Goal: Task Accomplishment & Management: Use online tool/utility

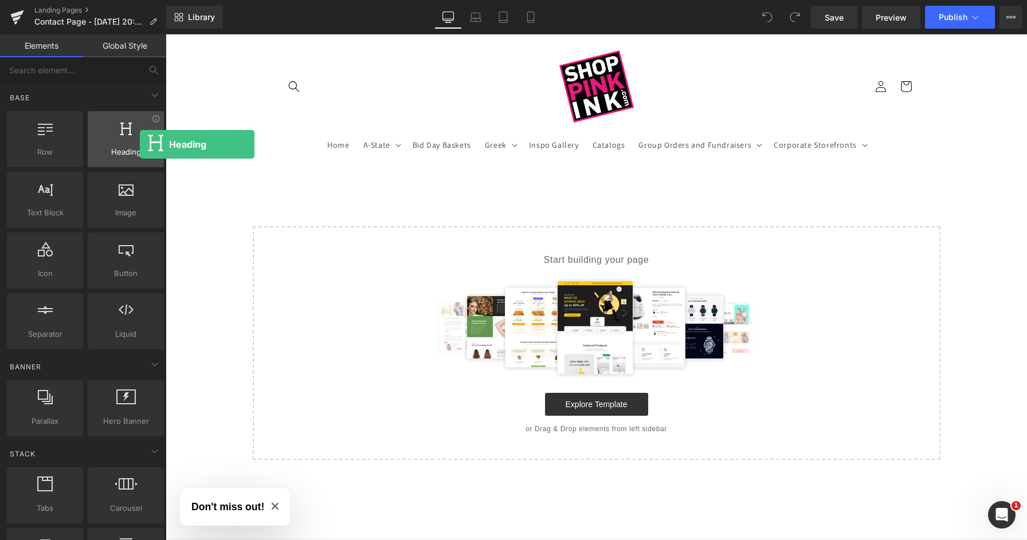
click at [140, 144] on div at bounding box center [125, 133] width 69 height 26
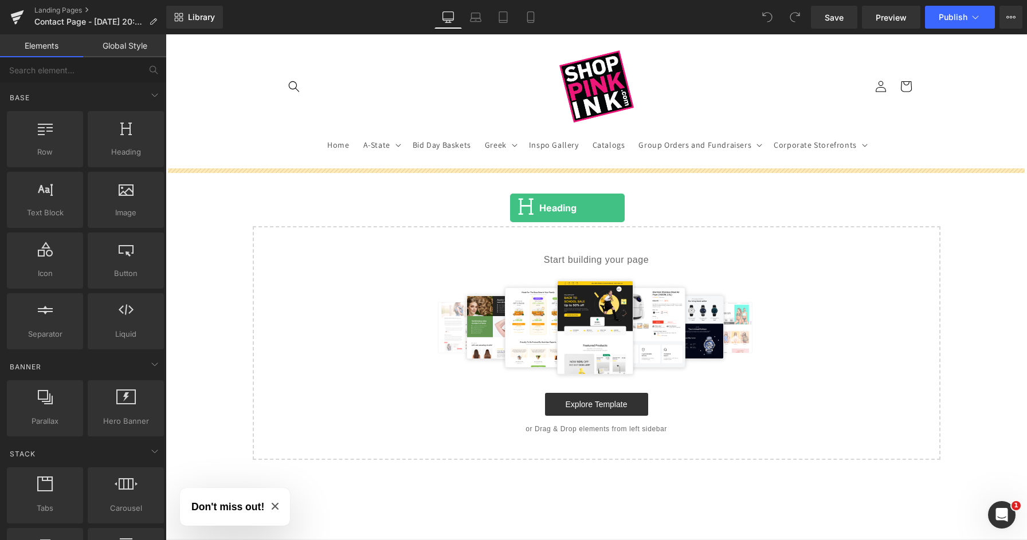
drag, startPoint x: 305, startPoint y: 179, endPoint x: 510, endPoint y: 208, distance: 206.6
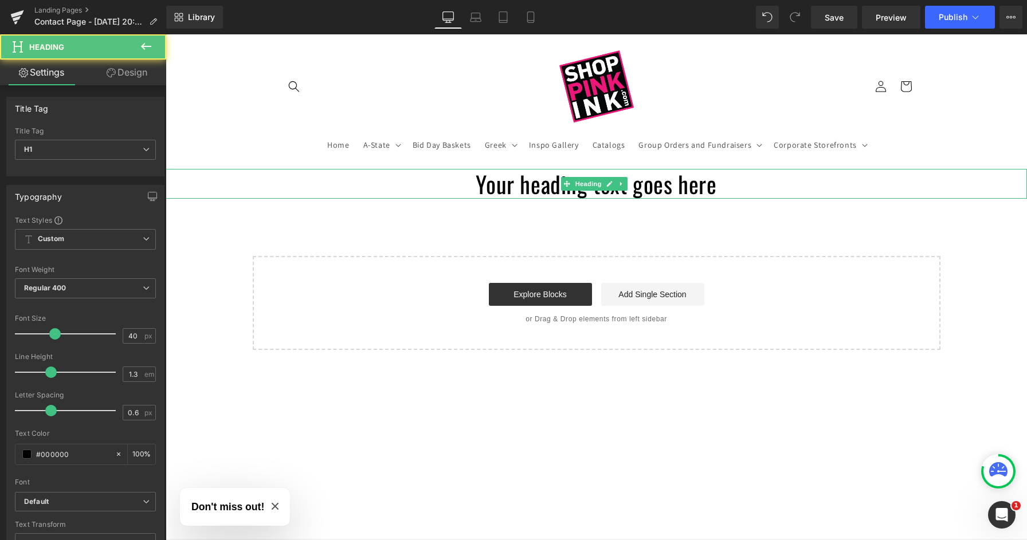
click at [527, 182] on h1 "Your heading text goes here" at bounding box center [596, 184] width 861 height 30
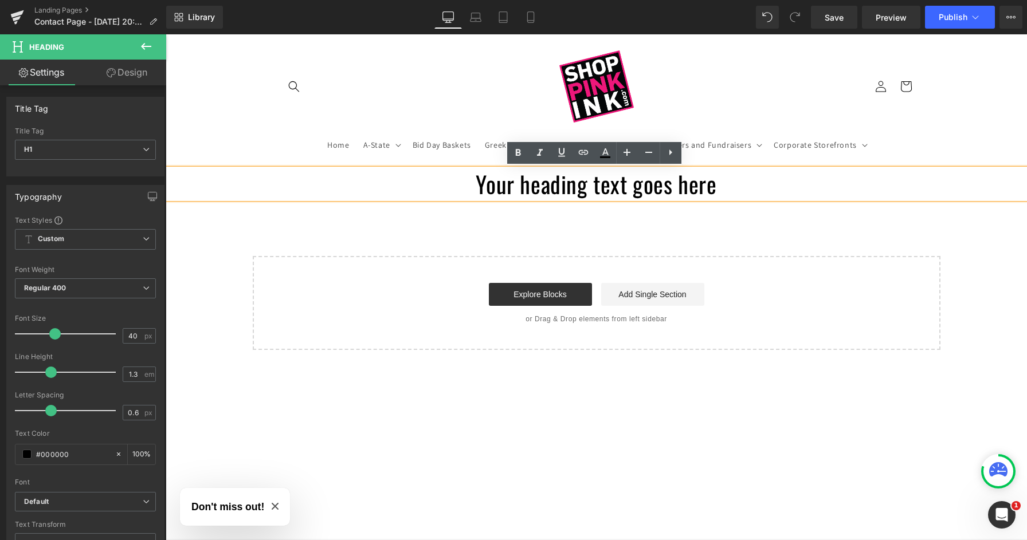
click at [561, 189] on h1 "Your heading text goes here" at bounding box center [596, 184] width 861 height 30
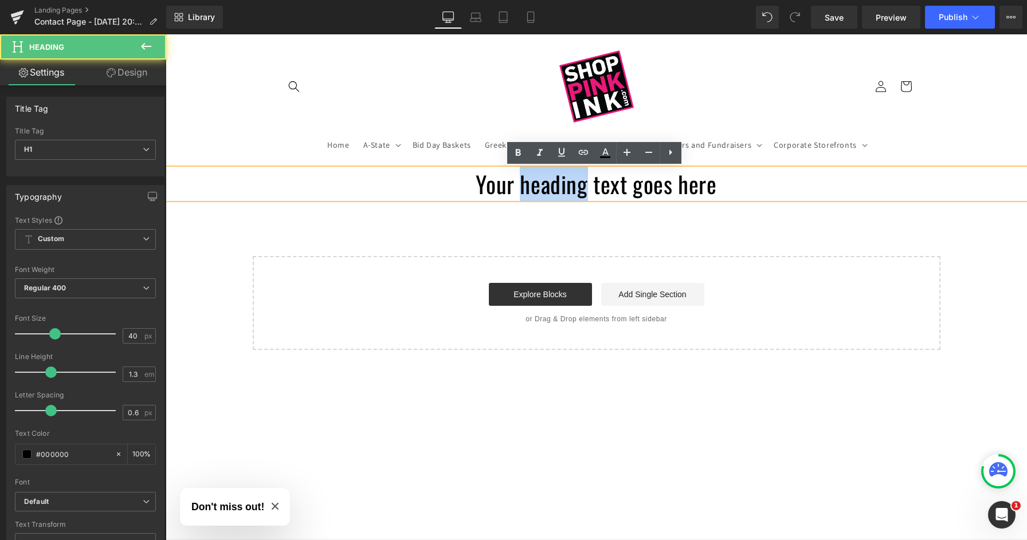
click at [561, 189] on h1 "Your heading text goes here" at bounding box center [596, 184] width 861 height 30
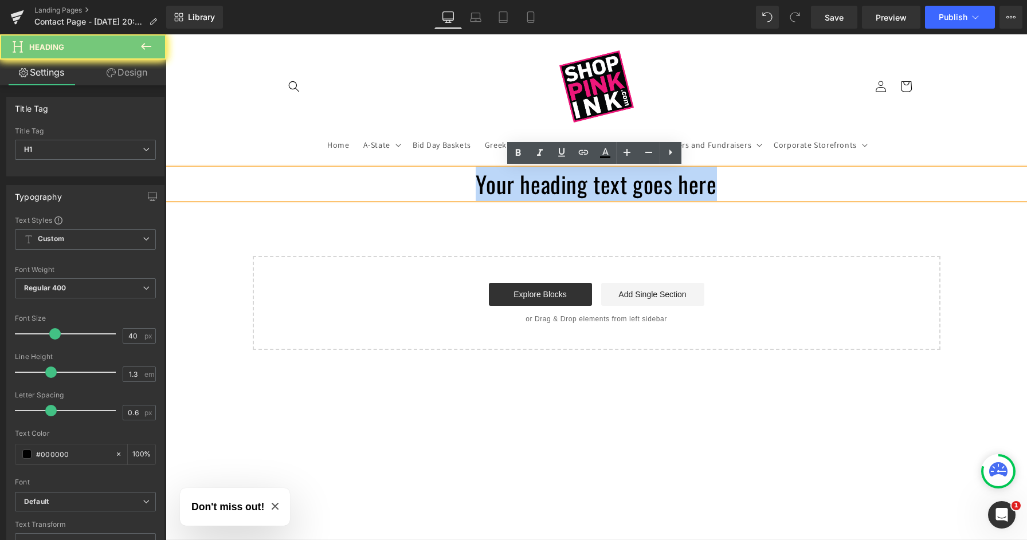
click at [561, 189] on h1 "Your heading text goes here" at bounding box center [596, 184] width 861 height 30
paste div
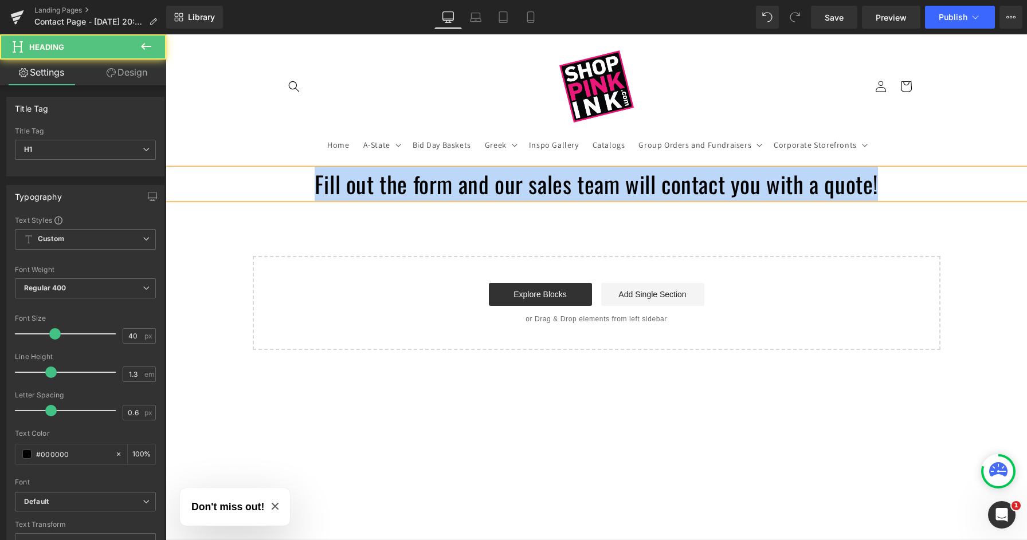
drag, startPoint x: 934, startPoint y: 184, endPoint x: 182, endPoint y: 171, distance: 751.8
click at [182, 171] on h1 "Fill out the form and our sales team will contact you with a quote!" at bounding box center [596, 184] width 861 height 30
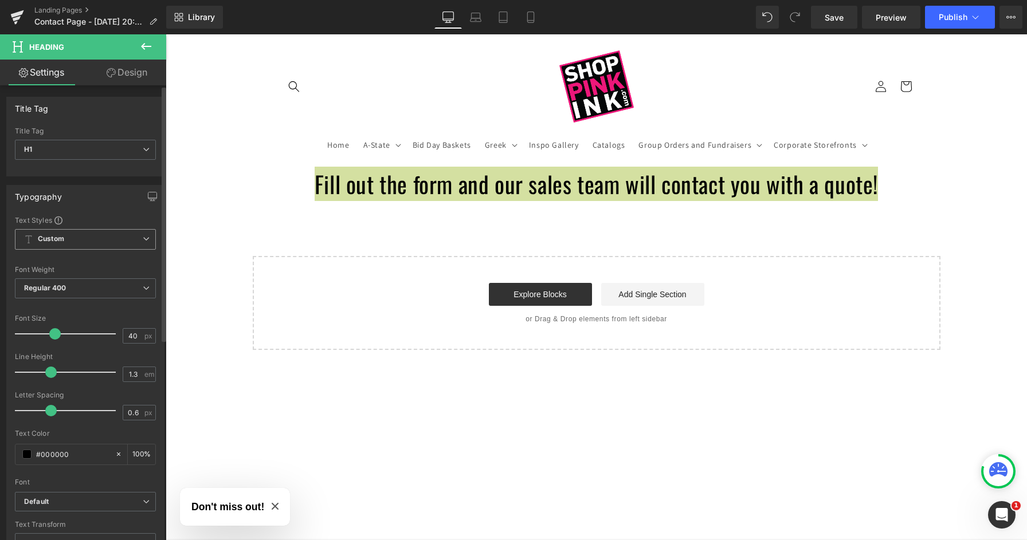
click at [90, 246] on span "Custom Setup Global Style" at bounding box center [85, 239] width 141 height 21
click at [92, 215] on div "Text Styles" at bounding box center [85, 219] width 141 height 9
click at [78, 498] on b "Default" at bounding box center [83, 502] width 119 height 10
click at [158, 437] on div "Text Styles Custom Custom Setup Global Style Custom Setup Global Style Thin 100…" at bounding box center [83, 392] width 152 height 354
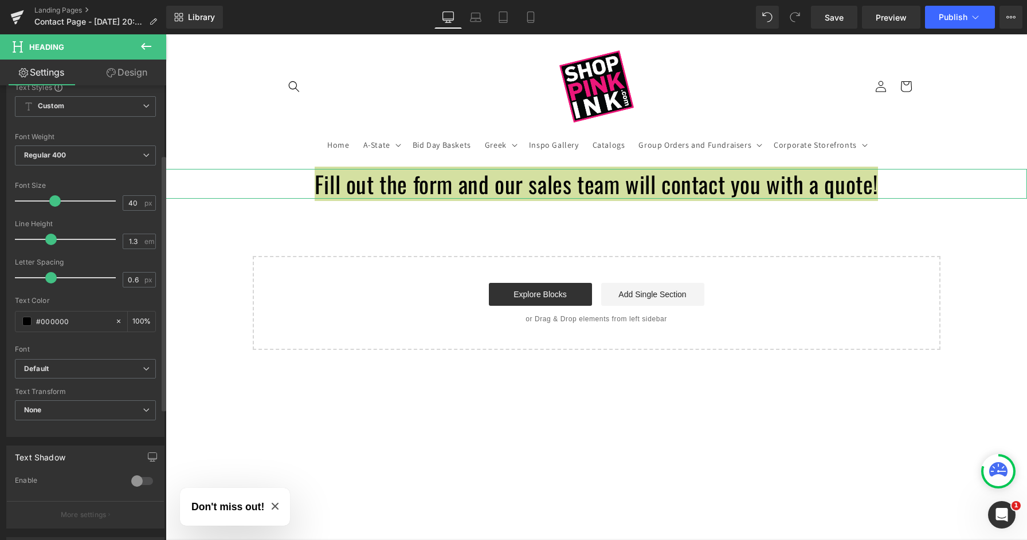
scroll to position [133, 0]
click at [129, 370] on b "Default" at bounding box center [83, 369] width 119 height 10
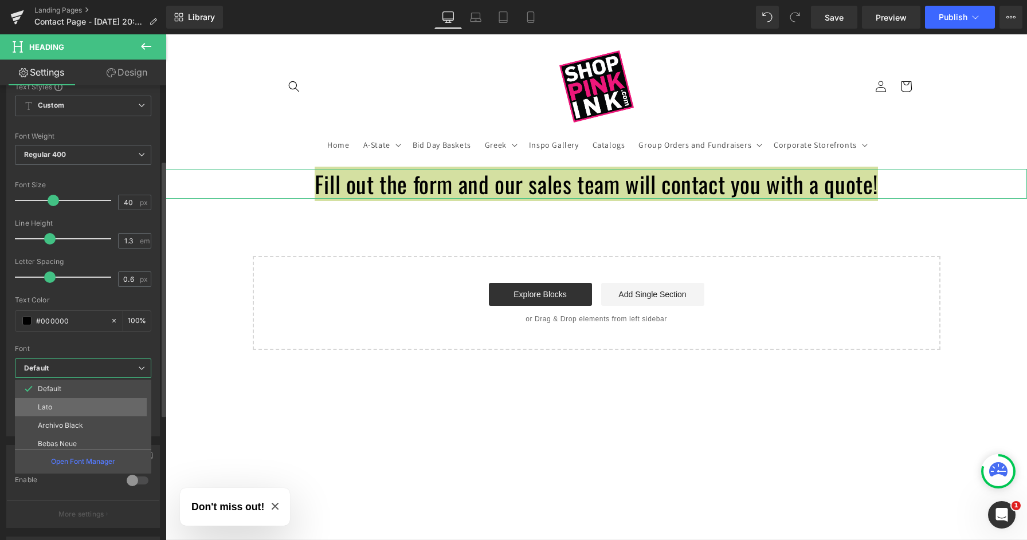
click at [104, 408] on li "Lato" at bounding box center [86, 407] width 142 height 18
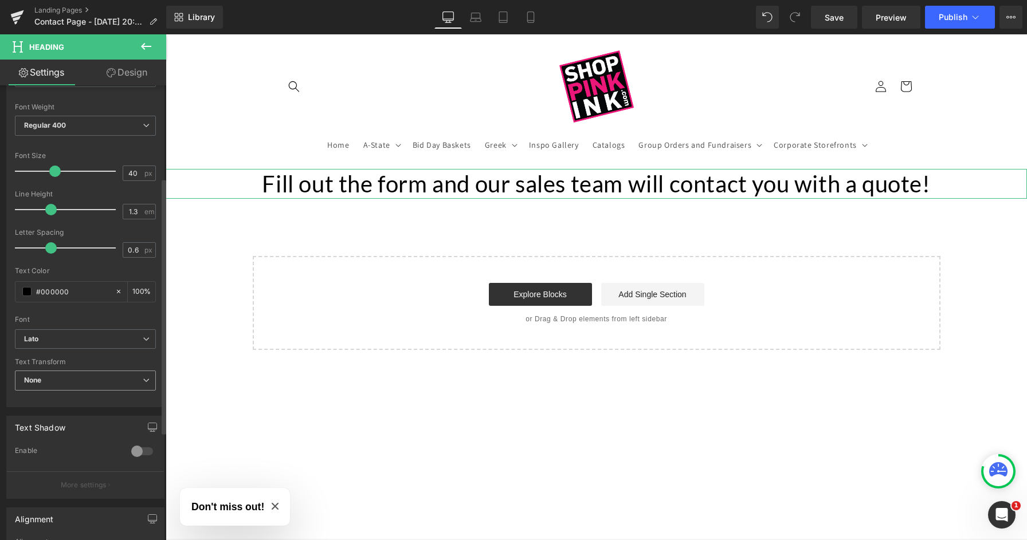
scroll to position [164, 0]
click at [116, 339] on b "Lato" at bounding box center [83, 338] width 119 height 10
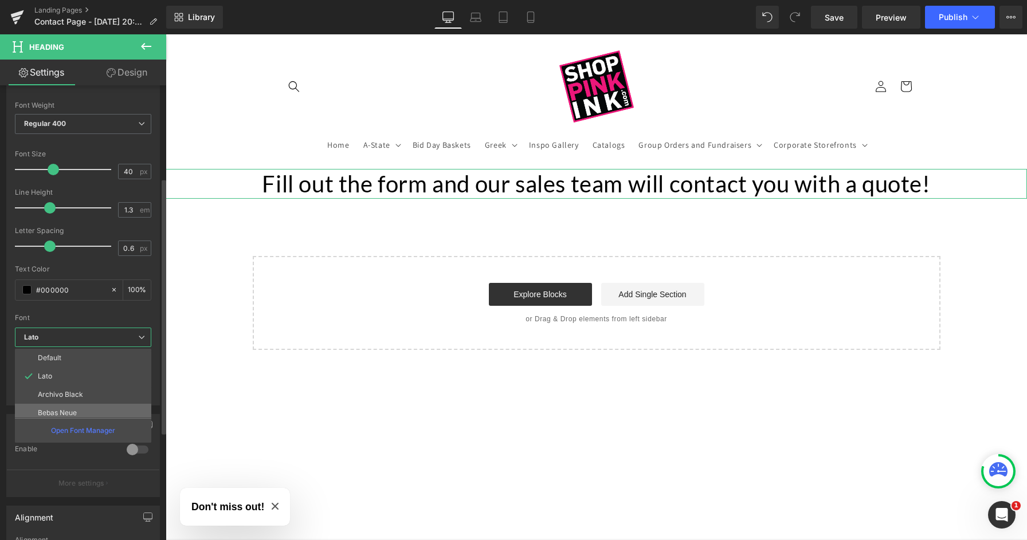
scroll to position [0, 0]
click at [59, 376] on li "Lato" at bounding box center [86, 376] width 142 height 18
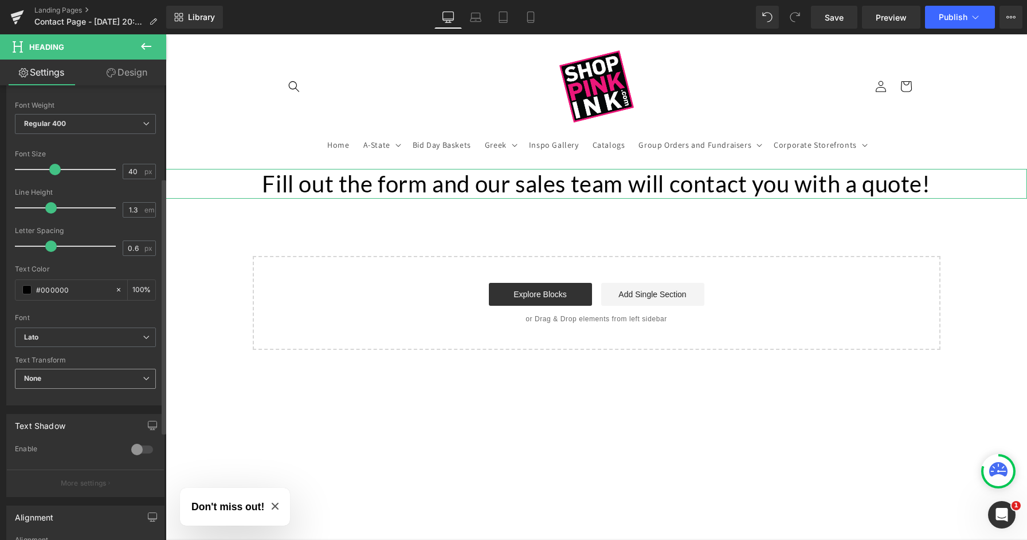
click at [72, 380] on span "None" at bounding box center [85, 379] width 141 height 20
click at [90, 312] on div at bounding box center [85, 310] width 141 height 7
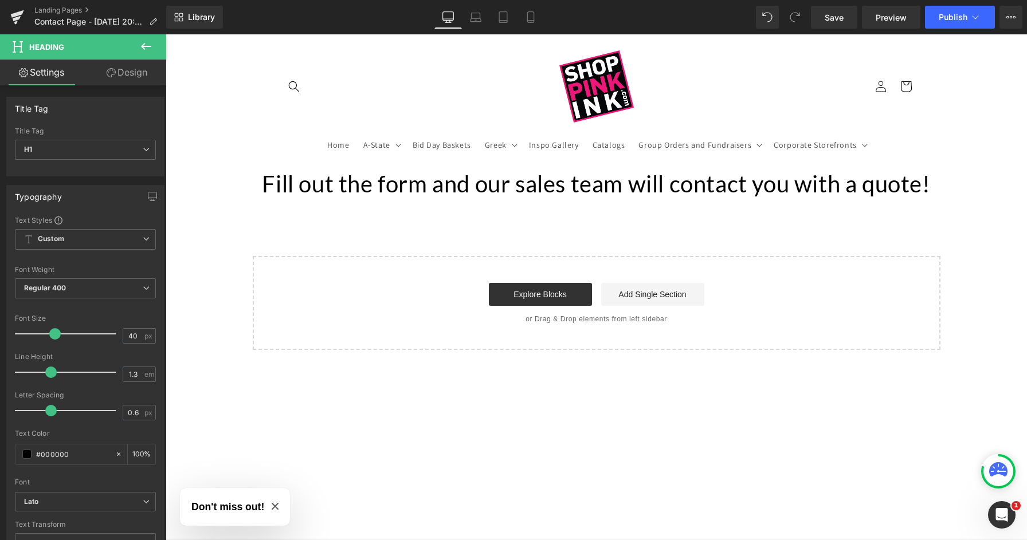
click at [146, 48] on icon at bounding box center [146, 47] width 14 height 14
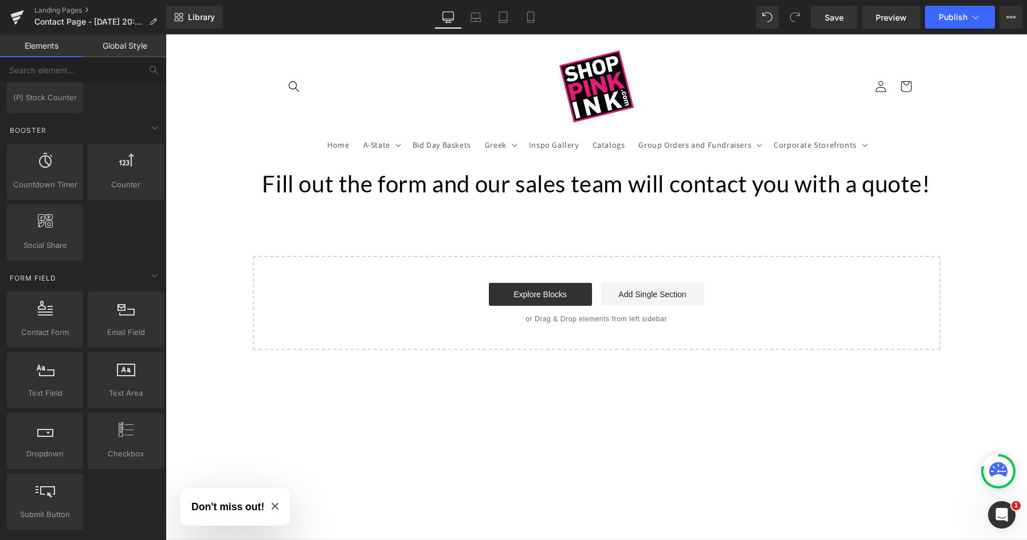
scroll to position [1393, 0]
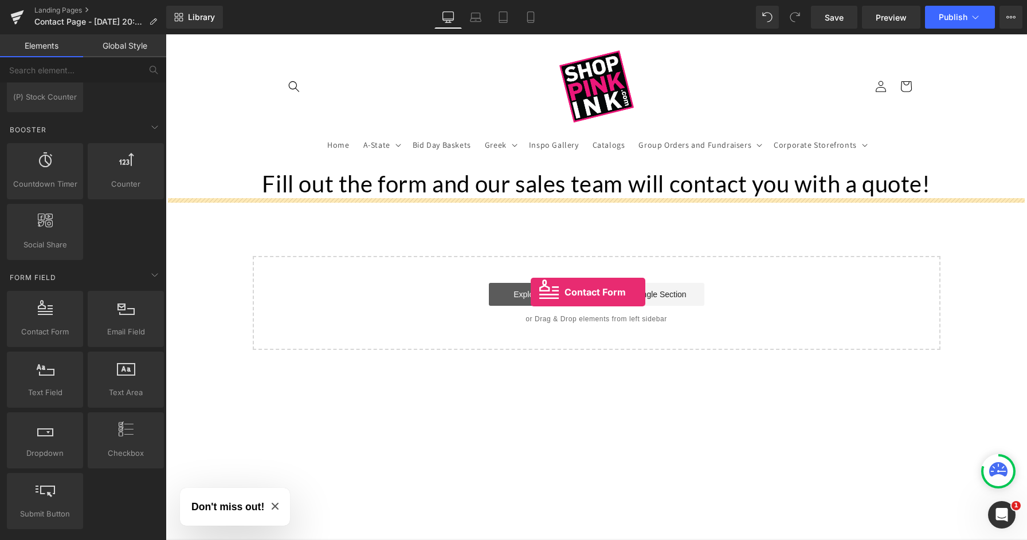
drag, startPoint x: 215, startPoint y: 355, endPoint x: 531, endPoint y: 292, distance: 321.9
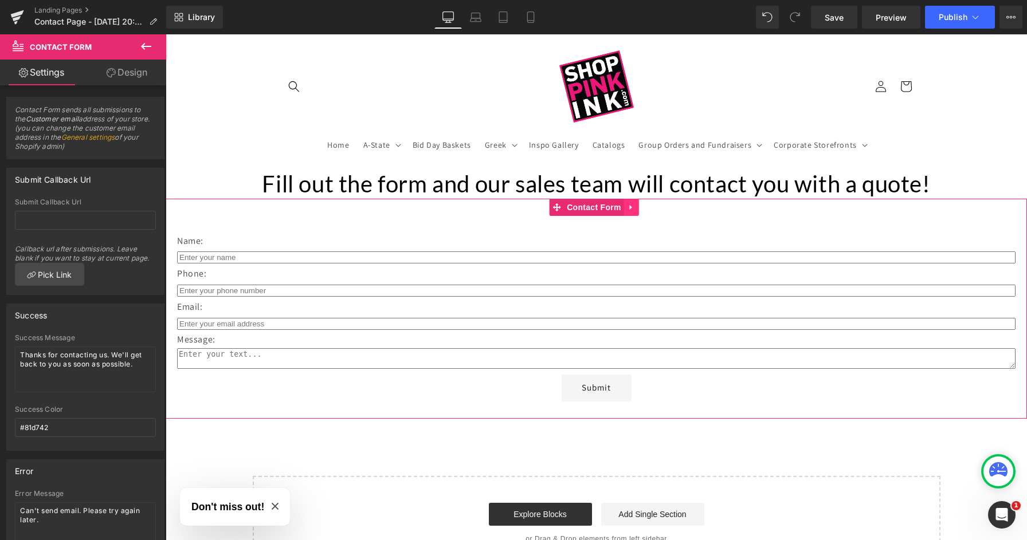
click at [631, 207] on icon at bounding box center [631, 207] width 2 height 5
click at [642, 208] on icon at bounding box center [639, 207] width 8 height 8
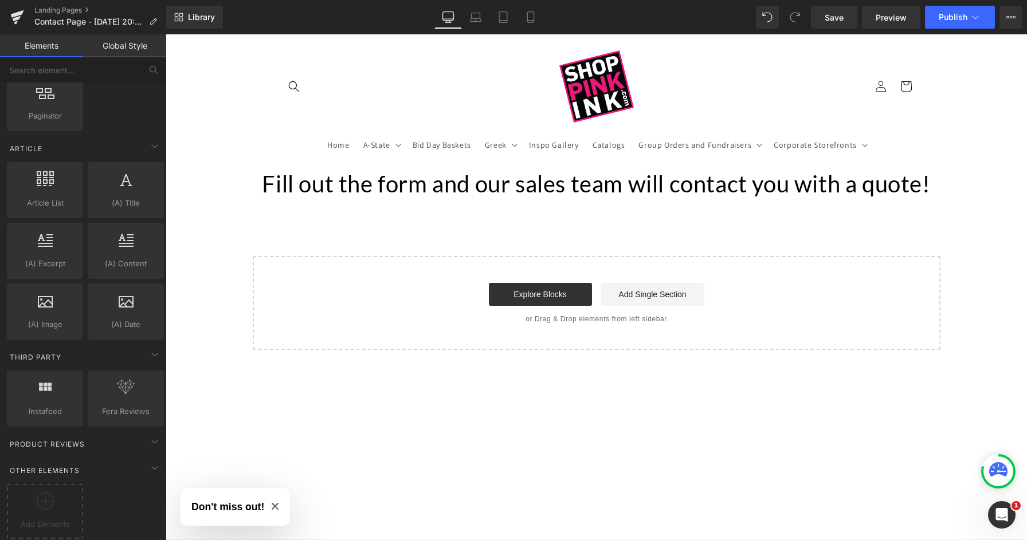
scroll to position [2009, 0]
click at [638, 296] on link "Add Single Section" at bounding box center [652, 294] width 103 height 23
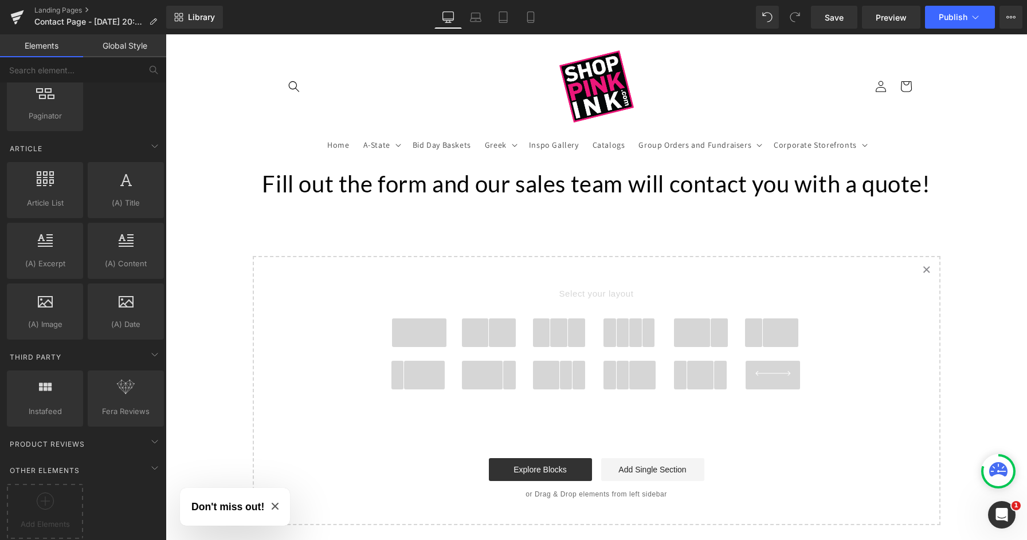
click at [443, 336] on span at bounding box center [419, 333] width 55 height 29
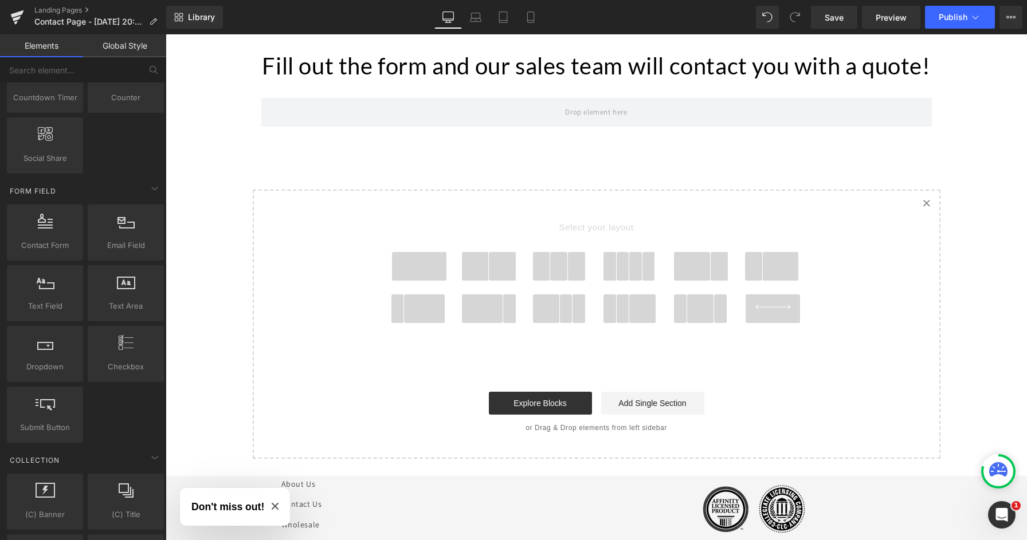
scroll to position [1472, 0]
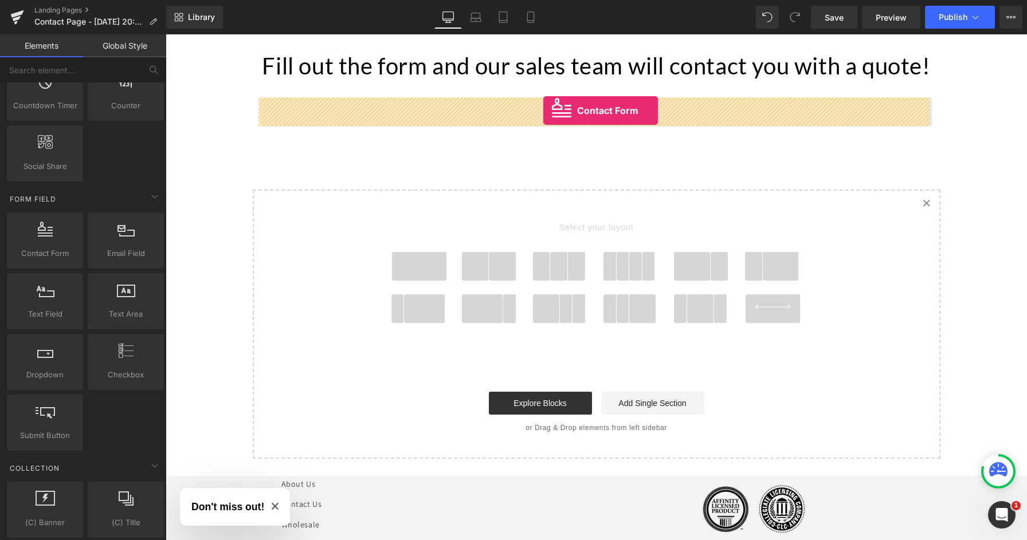
drag, startPoint x: 217, startPoint y: 280, endPoint x: 543, endPoint y: 111, distance: 367.2
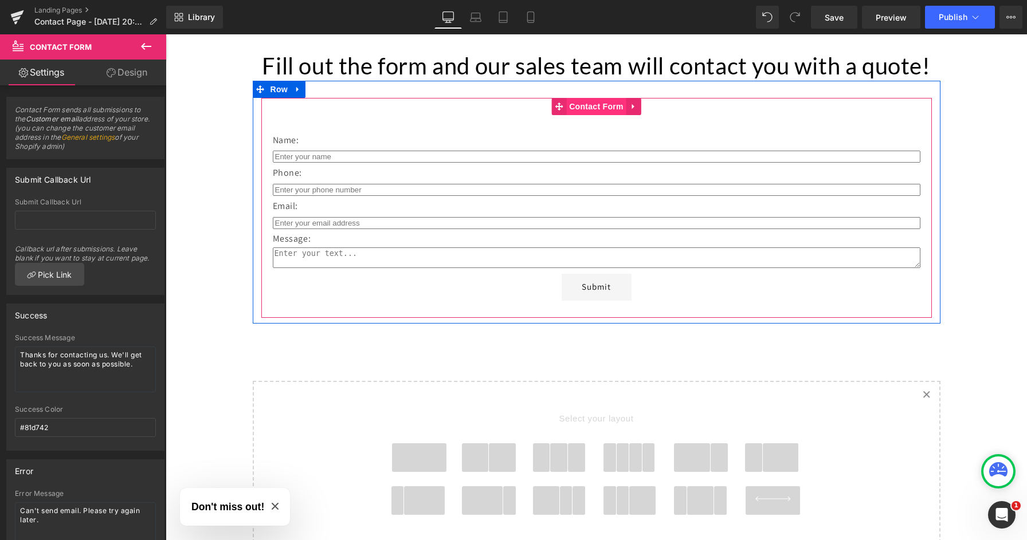
click at [588, 107] on span "Contact Form" at bounding box center [596, 106] width 60 height 17
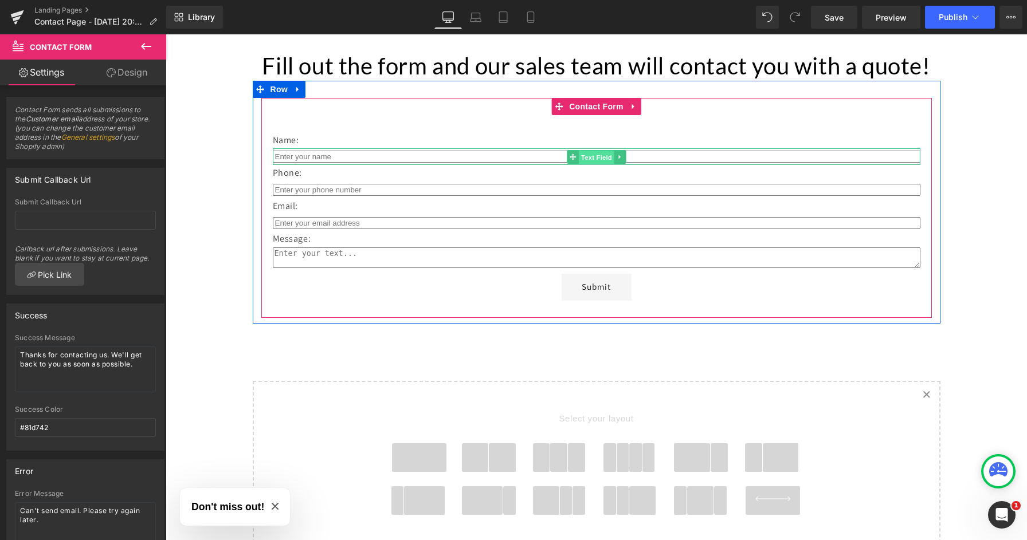
click at [590, 155] on span "Text Field" at bounding box center [597, 158] width 36 height 14
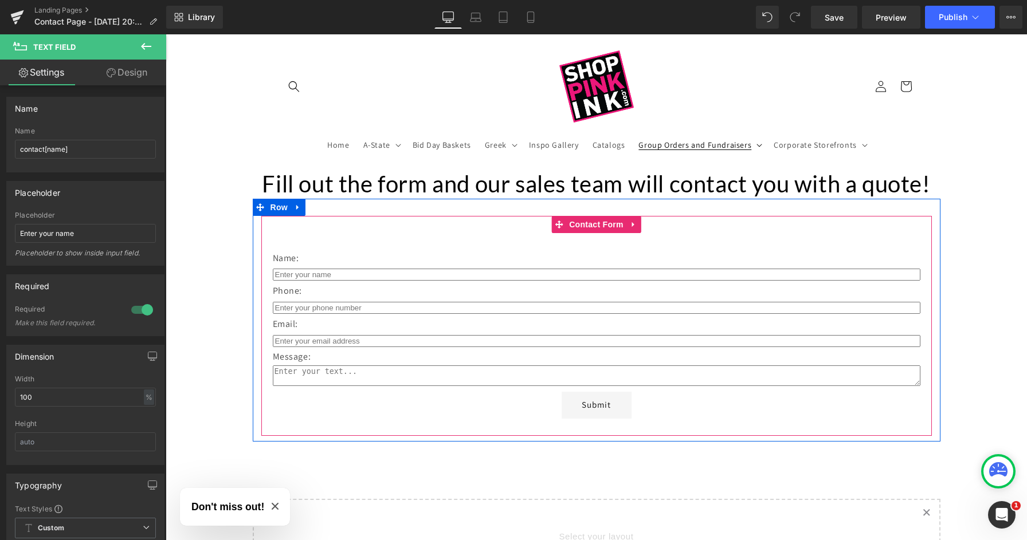
scroll to position [0, 0]
click at [632, 226] on icon at bounding box center [633, 224] width 2 height 5
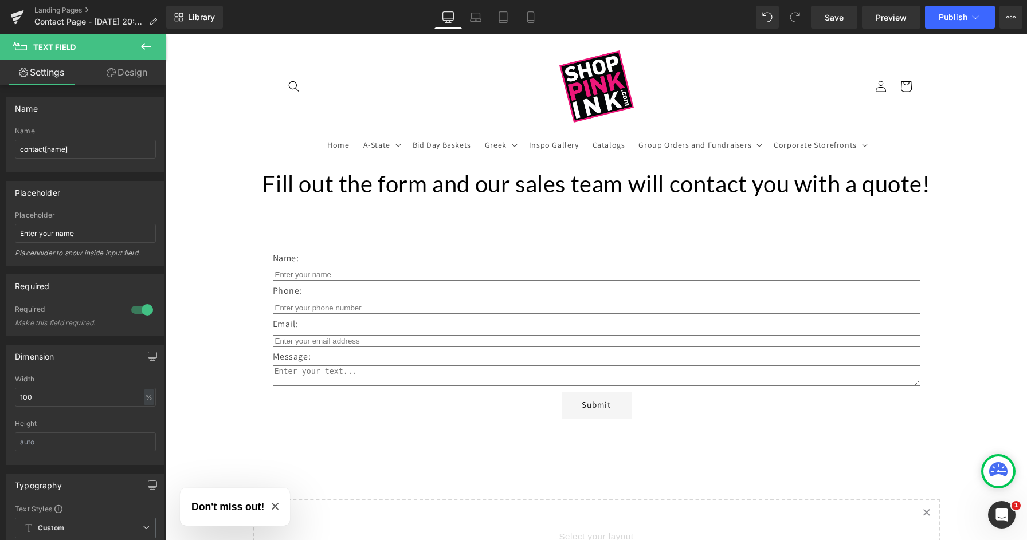
click at [1016, 323] on div "Fill out the form and our sales team will contact you with a quote! Heading Nam…" at bounding box center [596, 469] width 861 height 600
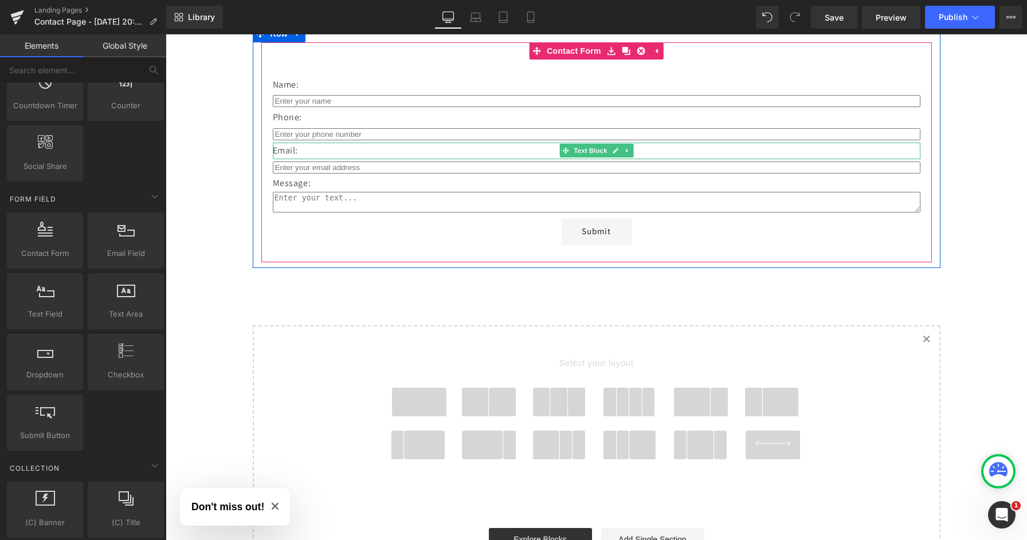
scroll to position [174, 0]
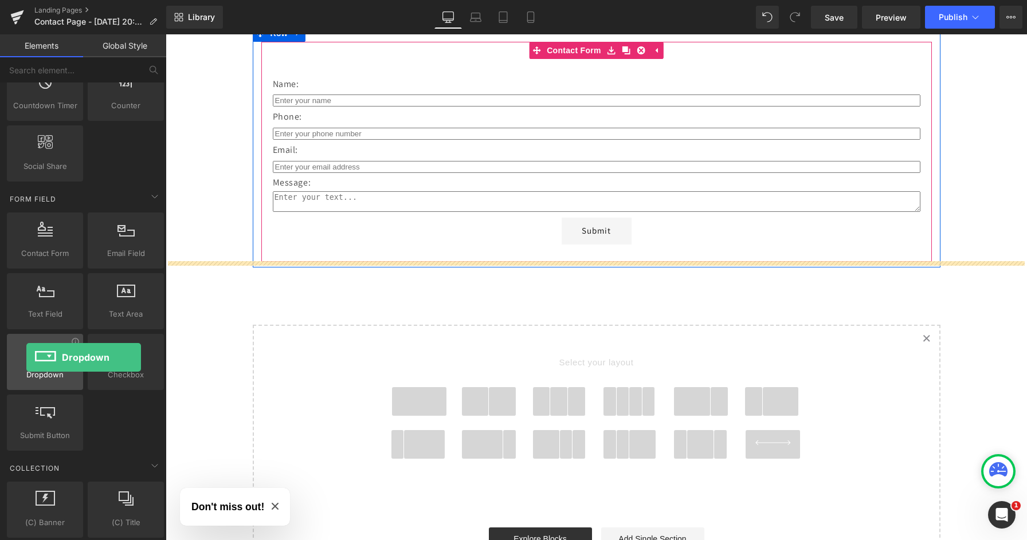
drag, startPoint x: 49, startPoint y: 358, endPoint x: 26, endPoint y: 358, distance: 22.9
click at [26, 358] on div at bounding box center [44, 356] width 69 height 26
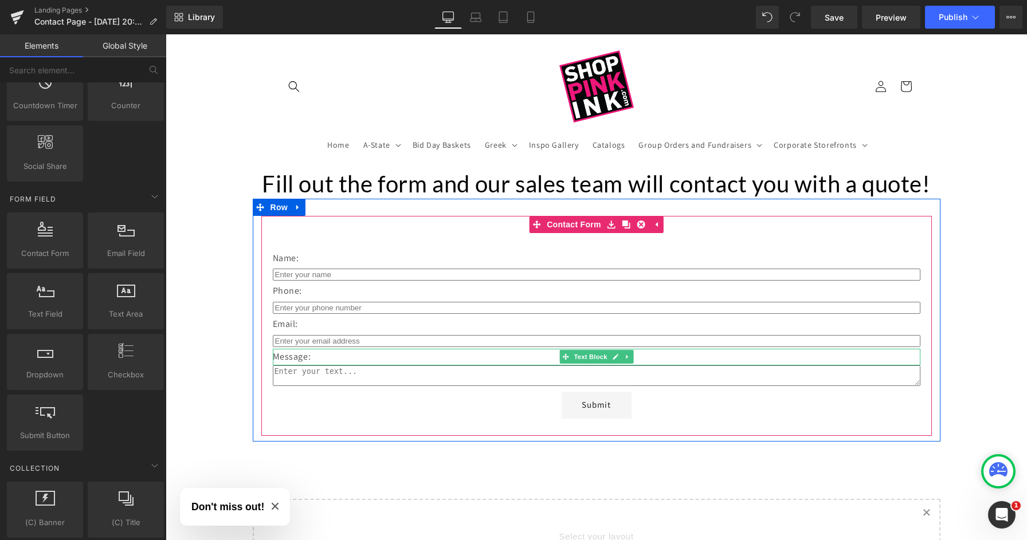
scroll to position [0, 0]
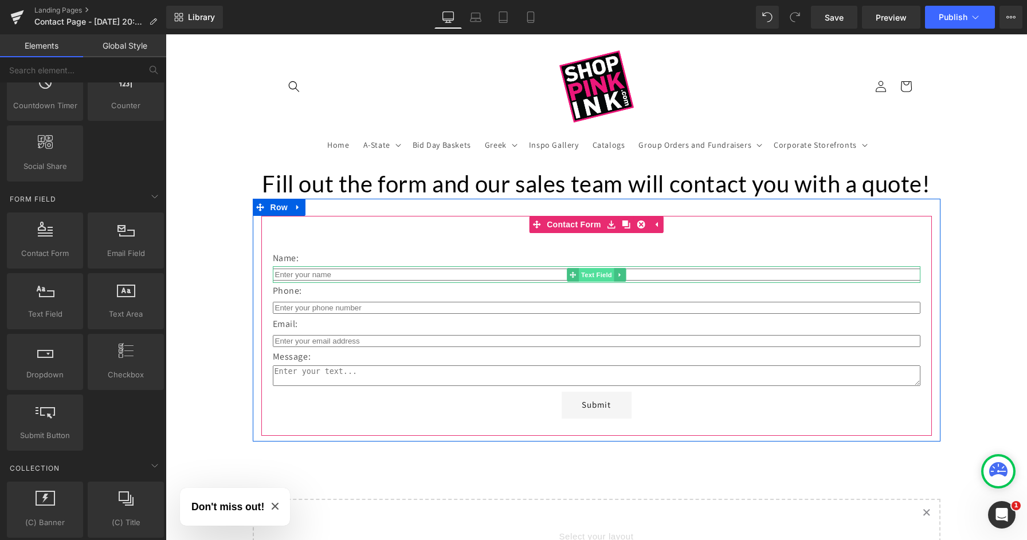
click at [595, 274] on span "Text Field" at bounding box center [597, 275] width 36 height 14
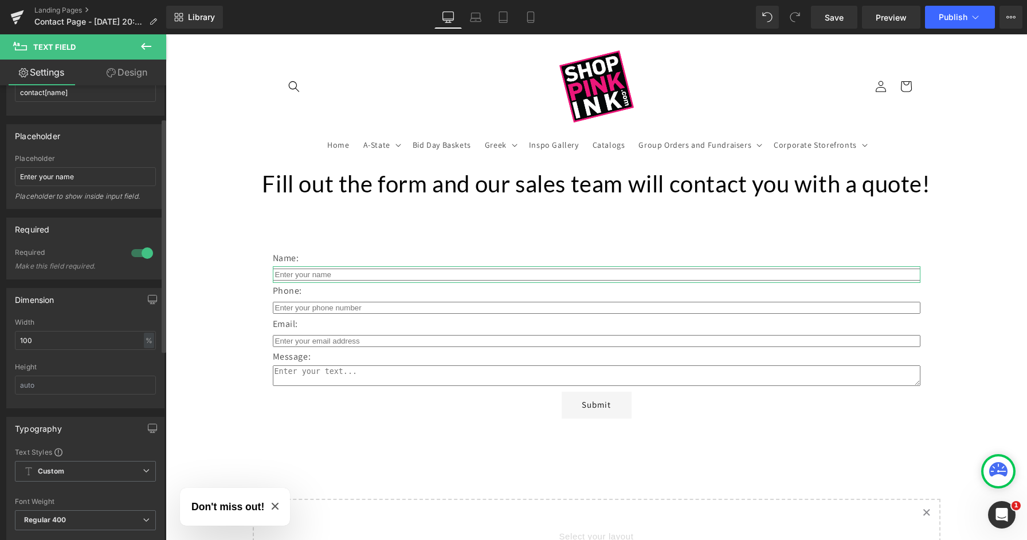
scroll to position [74, 0]
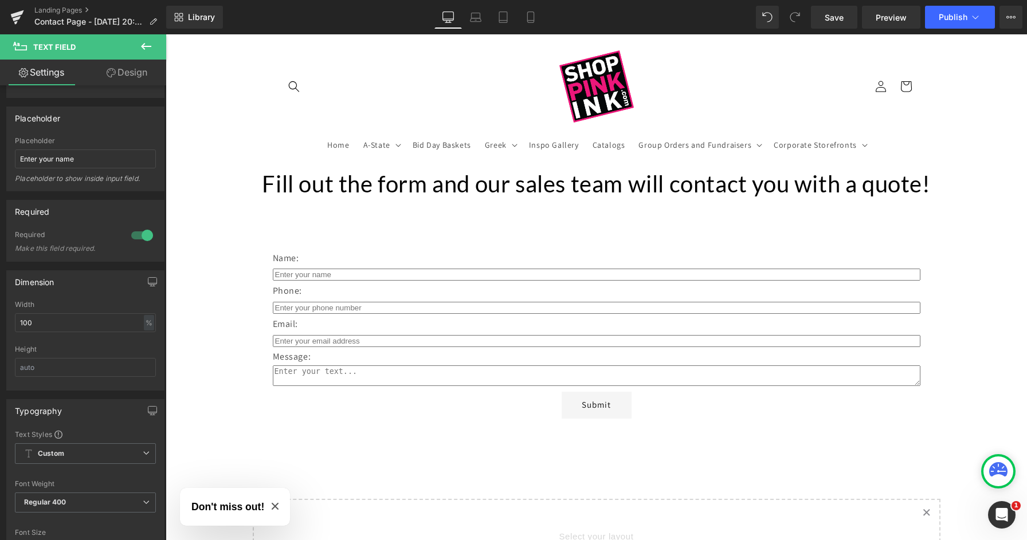
click at [221, 282] on div "Fill out the form and our sales team will contact you with a quote! Heading Nam…" at bounding box center [596, 469] width 861 height 600
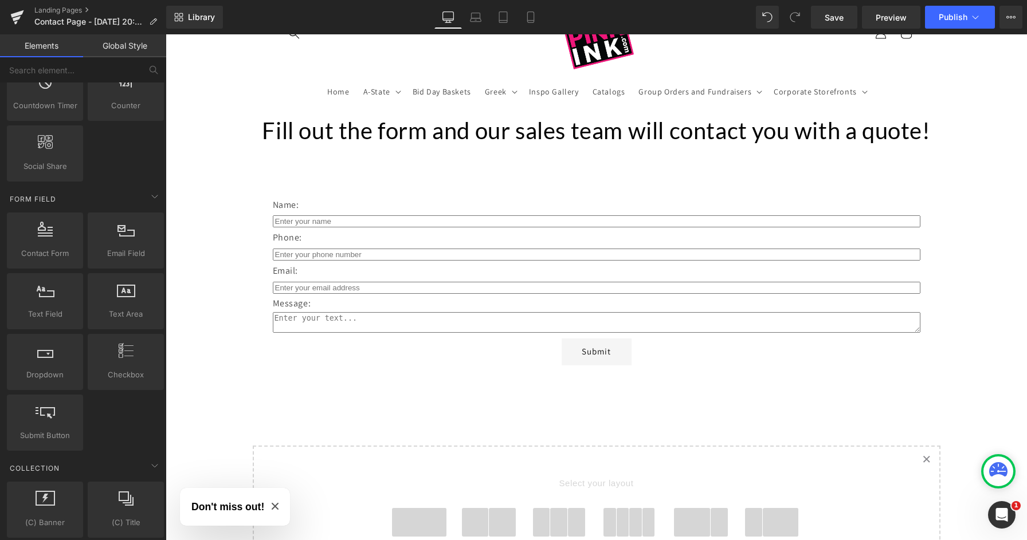
scroll to position [57, 0]
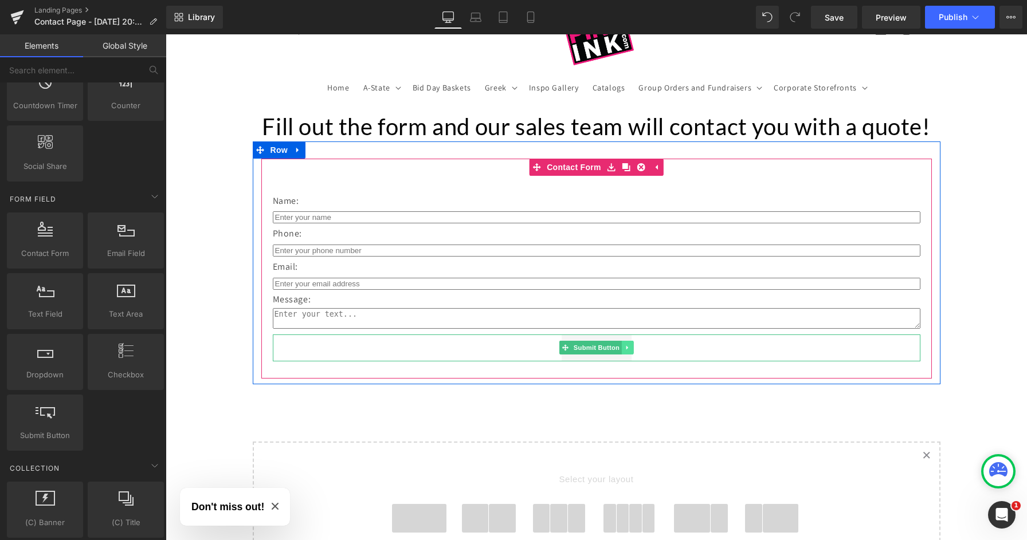
click at [625, 345] on link at bounding box center [628, 348] width 12 height 14
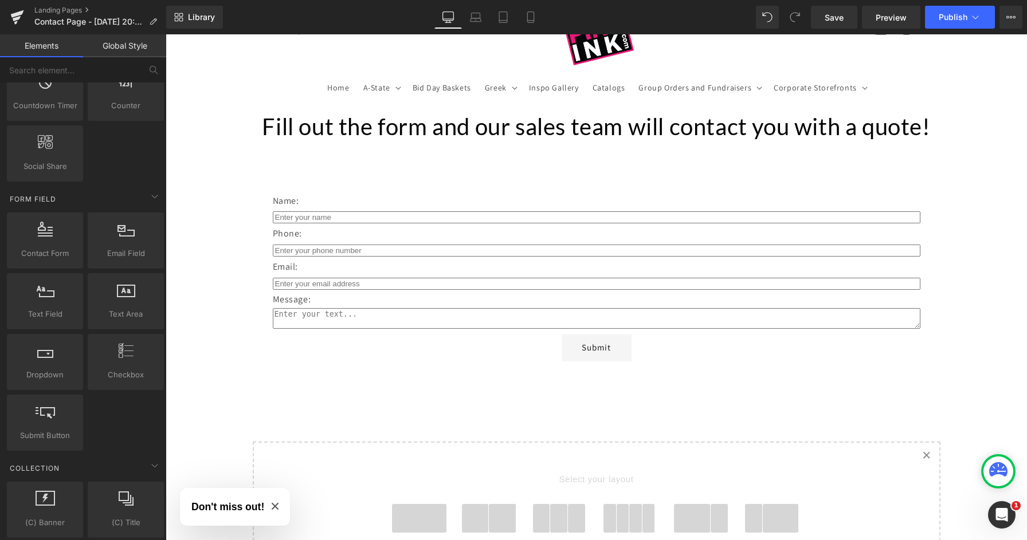
click at [647, 398] on div "Fill out the form and our sales team will contact you with a quote! Heading Nam…" at bounding box center [596, 412] width 861 height 600
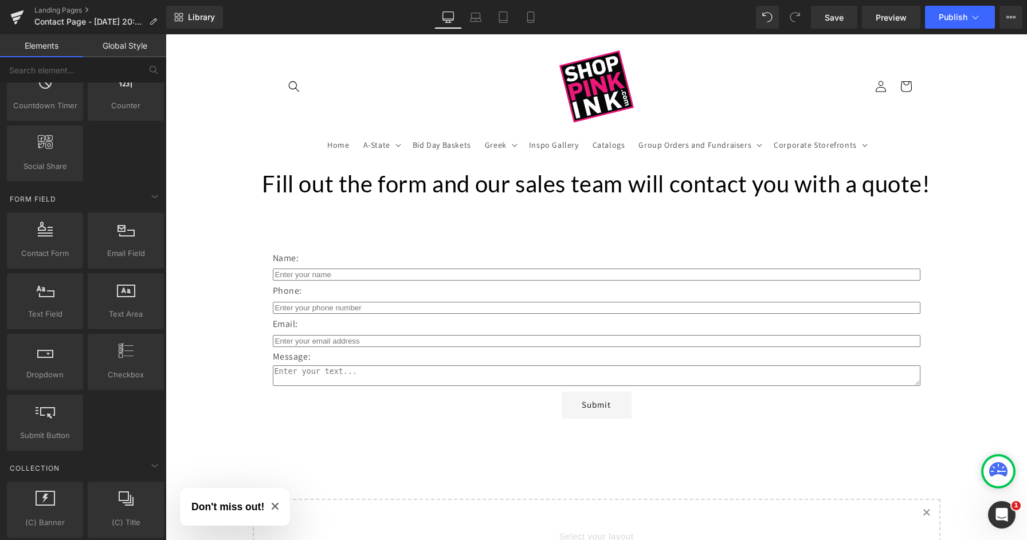
scroll to position [0, 0]
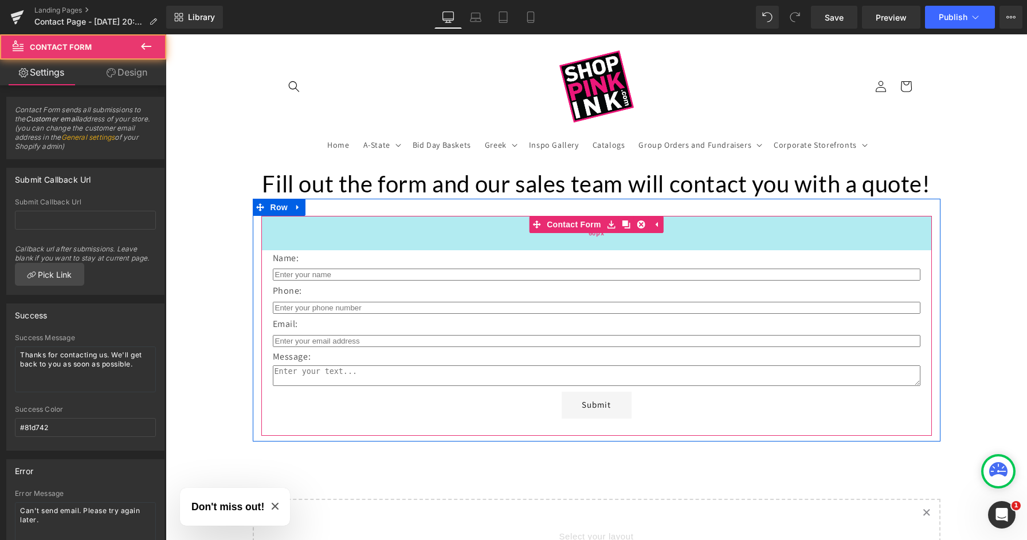
click at [584, 248] on div "60px" at bounding box center [596, 233] width 670 height 34
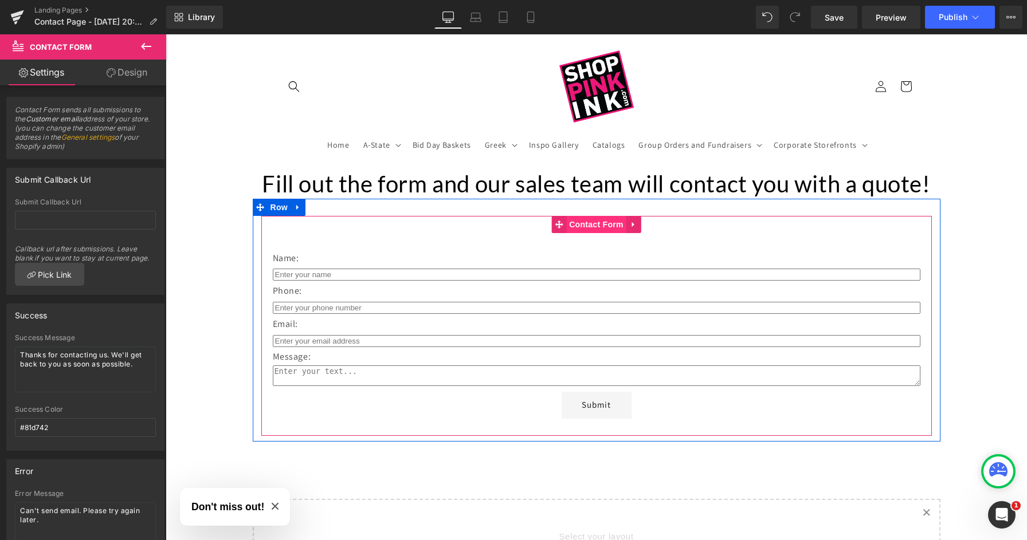
click at [588, 223] on span "Contact Form" at bounding box center [596, 224] width 60 height 17
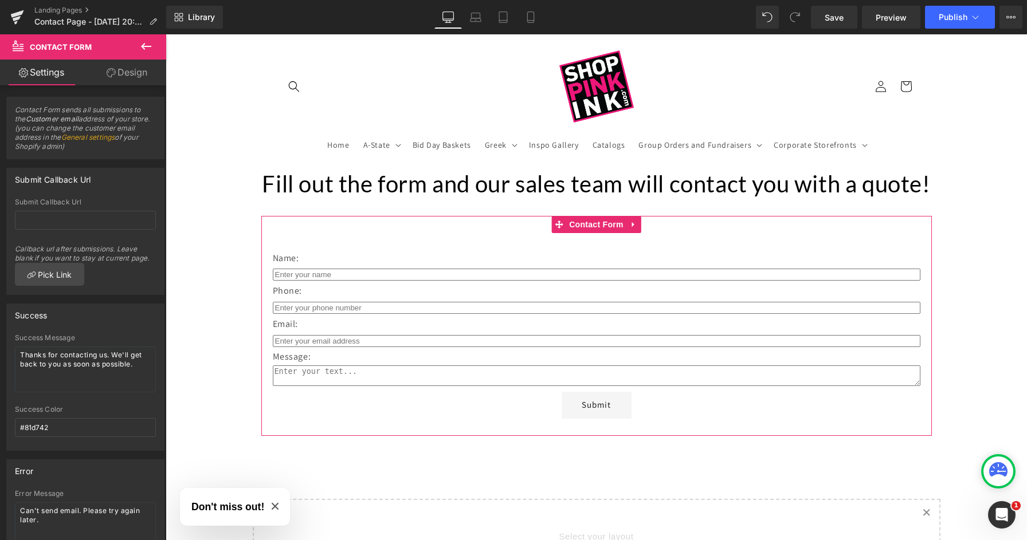
click at [120, 80] on link "Design" at bounding box center [126, 73] width 83 height 26
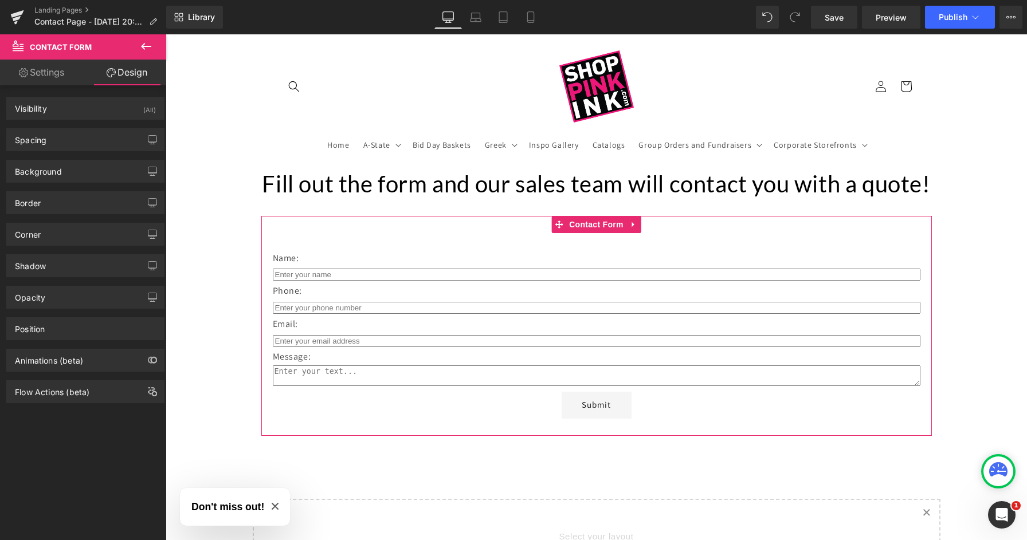
click at [60, 61] on link "Settings" at bounding box center [41, 73] width 83 height 26
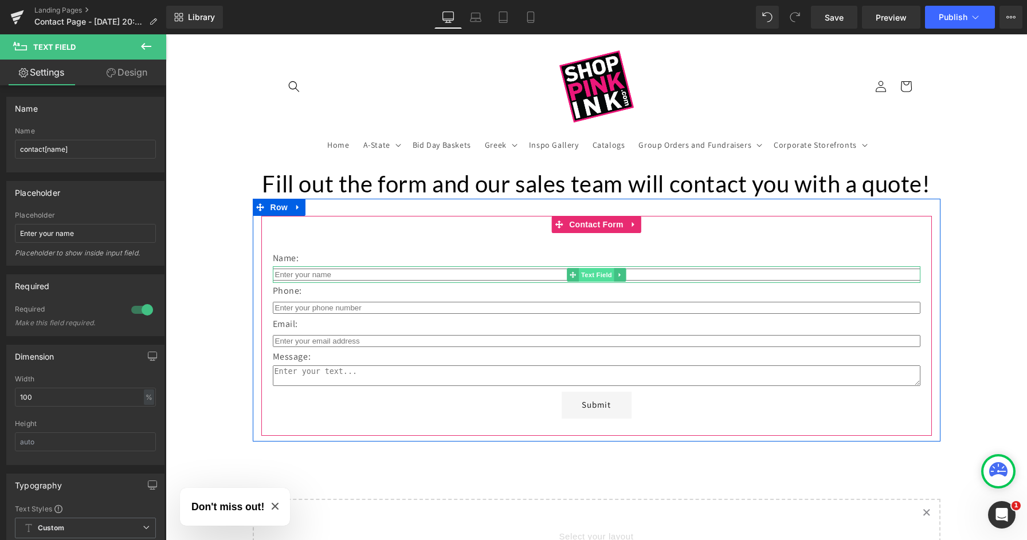
click at [588, 276] on span "Text Field" at bounding box center [597, 275] width 36 height 14
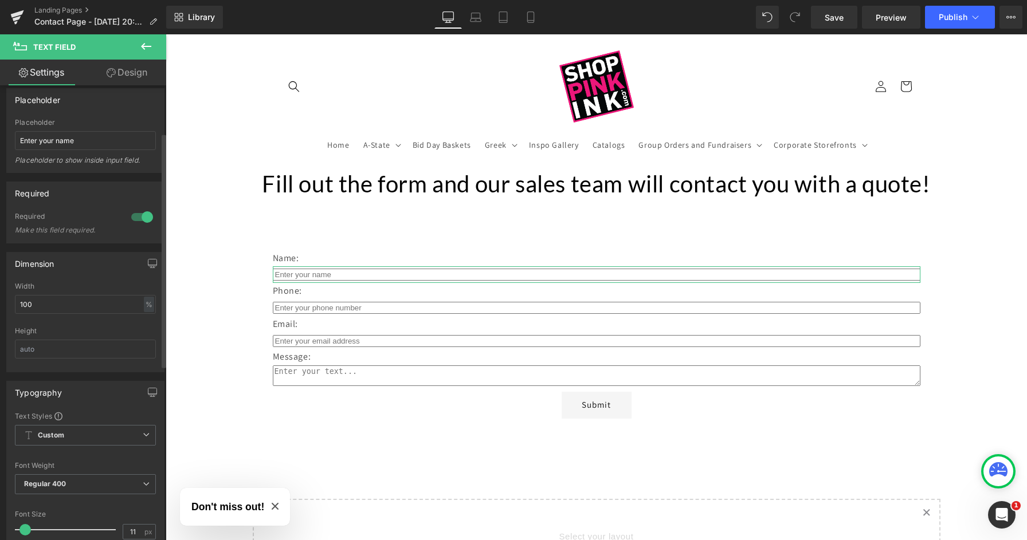
scroll to position [95, 0]
drag, startPoint x: 55, startPoint y: 304, endPoint x: 10, endPoint y: 300, distance: 45.4
click at [10, 300] on div "100% Width 100 % % px Height" at bounding box center [85, 325] width 157 height 89
type input "5"
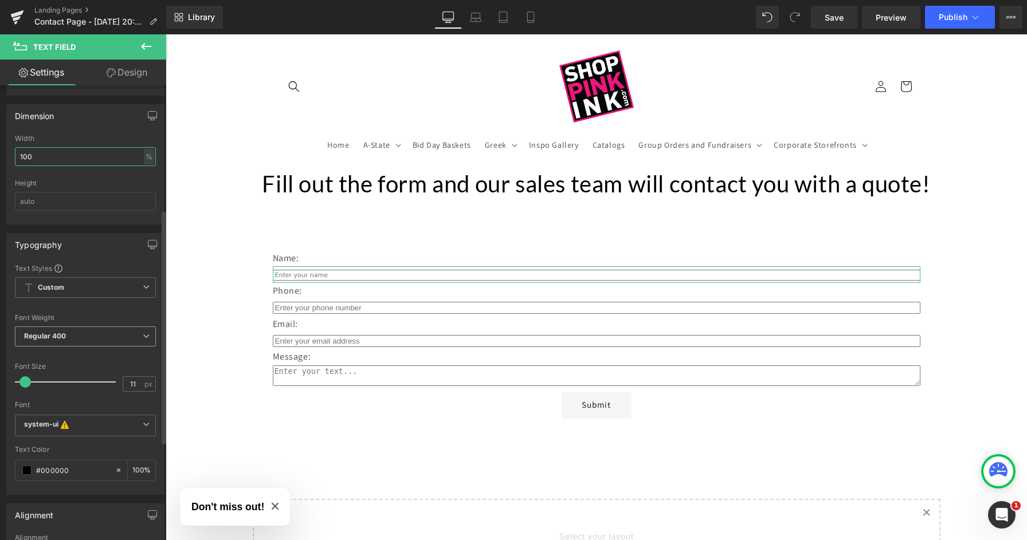
scroll to position [241, 0]
type input "100"
click at [115, 427] on b "system-ui This font has been deactivated, you can activate in Font Manager or s…" at bounding box center [83, 424] width 119 height 11
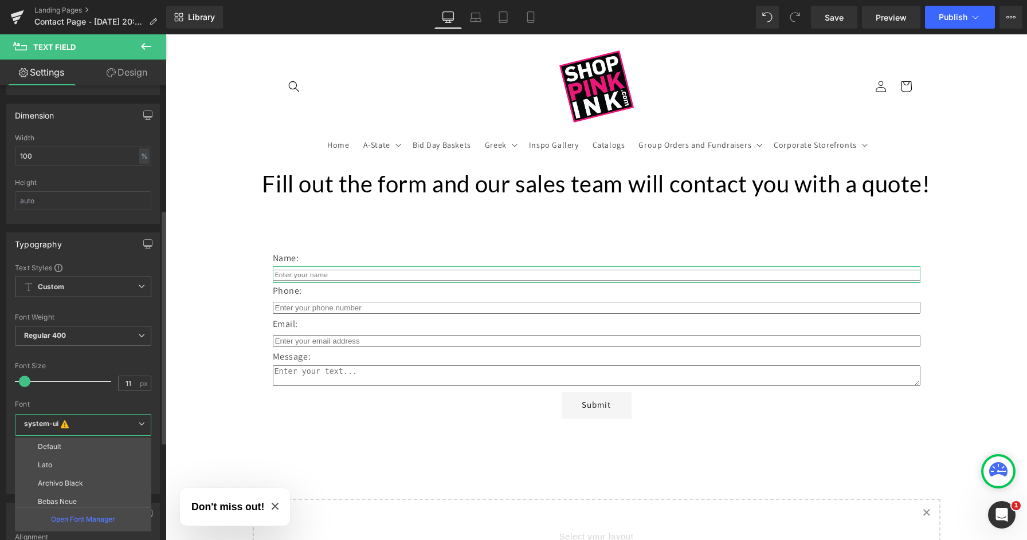
click at [124, 356] on div at bounding box center [83, 355] width 136 height 7
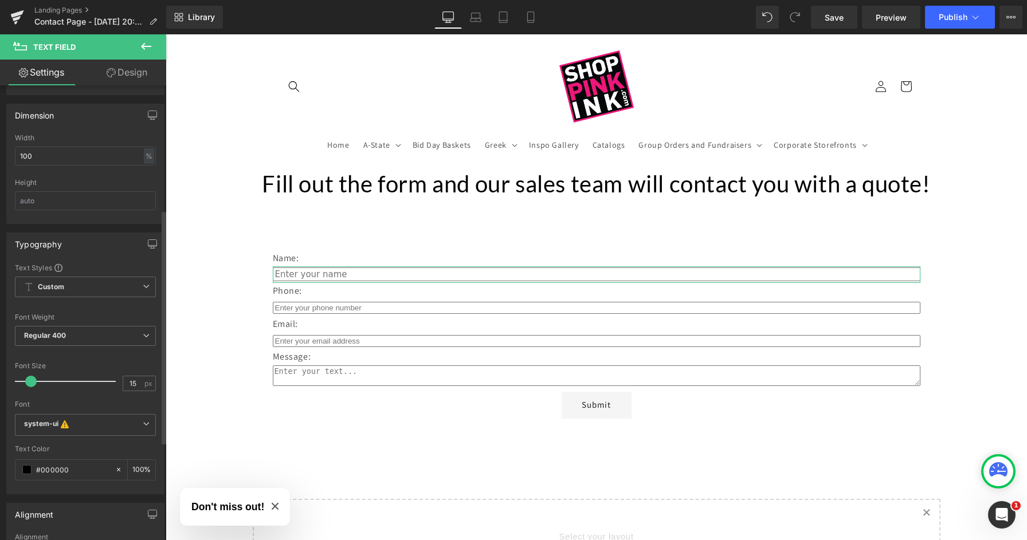
drag, startPoint x: 22, startPoint y: 381, endPoint x: 29, endPoint y: 382, distance: 6.3
click at [28, 381] on span at bounding box center [30, 381] width 11 height 11
type input "20"
drag, startPoint x: 29, startPoint y: 382, endPoint x: 36, endPoint y: 380, distance: 7.0
click at [36, 380] on span at bounding box center [38, 381] width 11 height 11
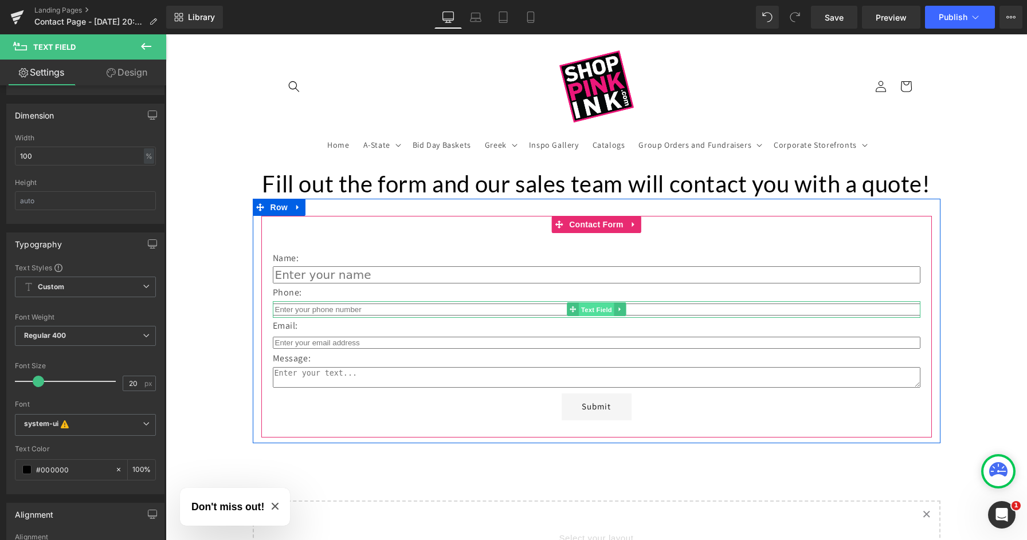
click at [599, 308] on span "Text Field" at bounding box center [597, 310] width 36 height 14
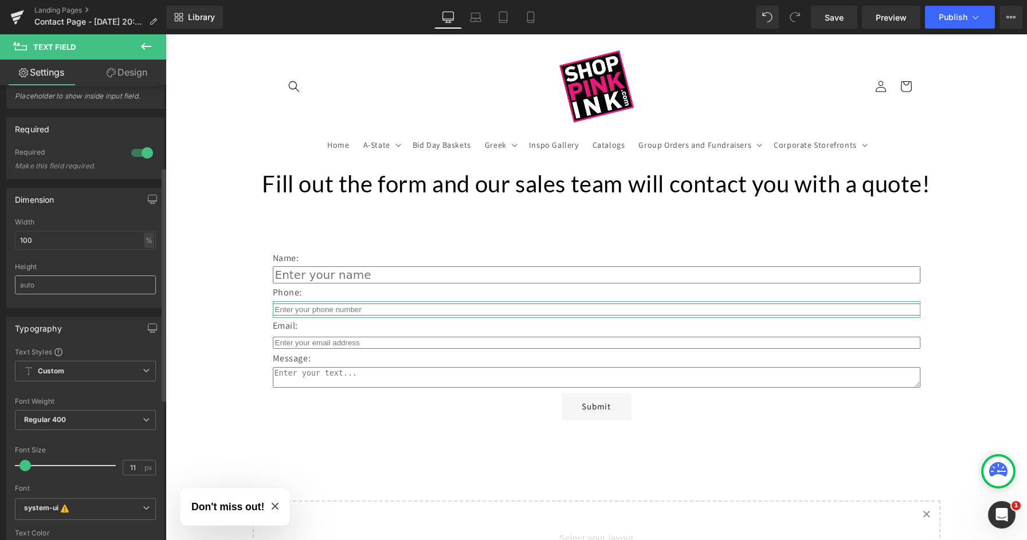
scroll to position [160, 0]
type input "20"
drag, startPoint x: 25, startPoint y: 463, endPoint x: 37, endPoint y: 463, distance: 12.0
click at [37, 463] on span at bounding box center [38, 462] width 11 height 11
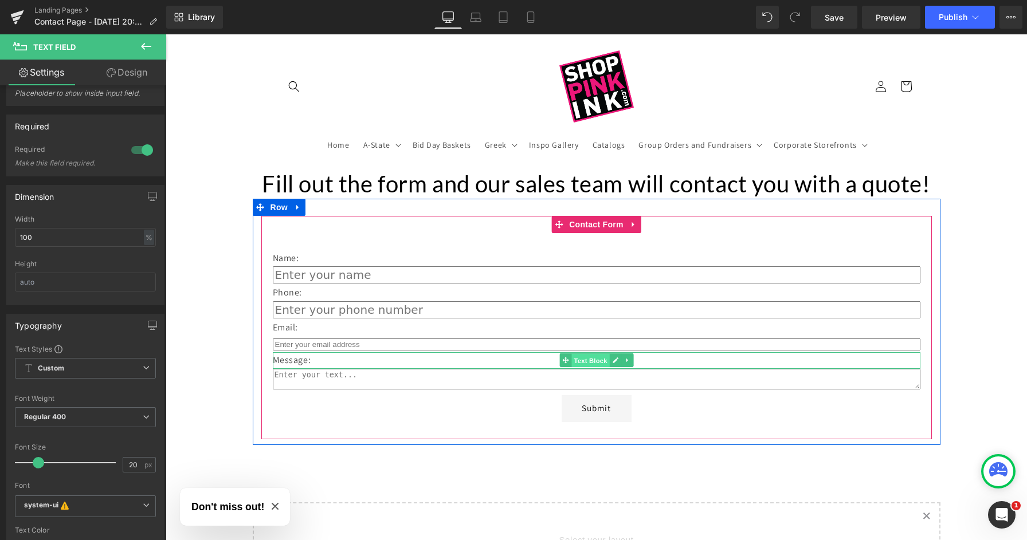
click at [590, 355] on span "Text Block" at bounding box center [590, 361] width 38 height 14
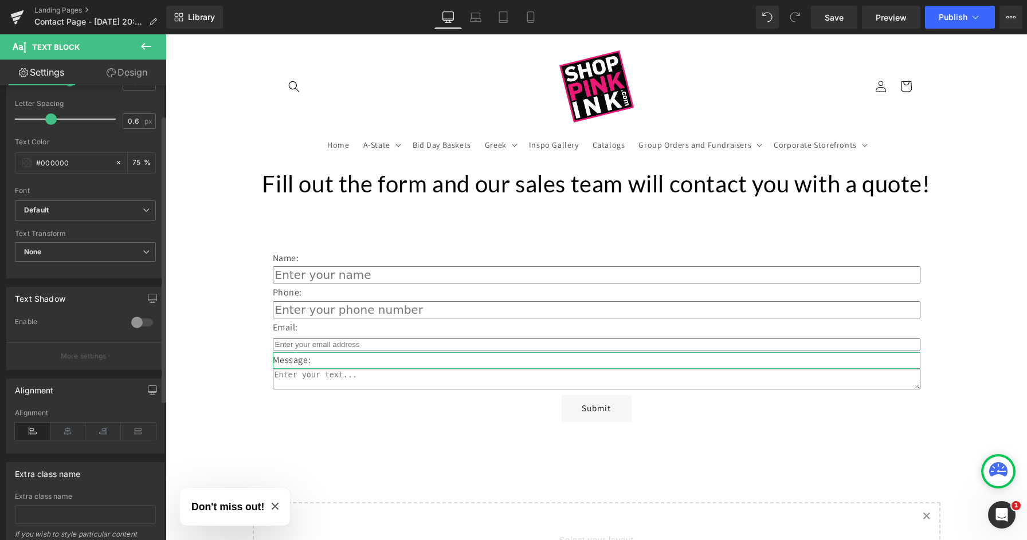
scroll to position [0, 0]
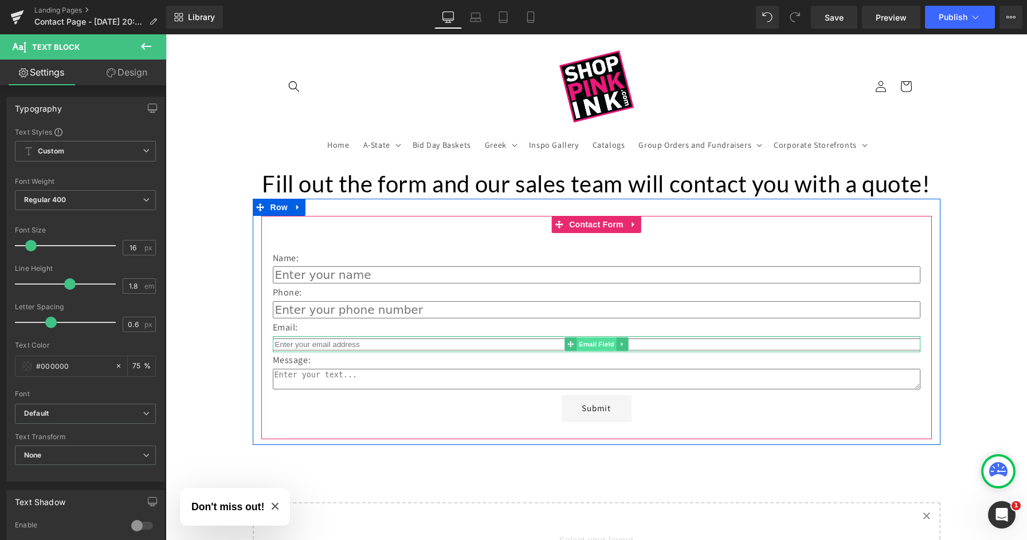
click at [592, 343] on span "Email Field" at bounding box center [596, 344] width 40 height 14
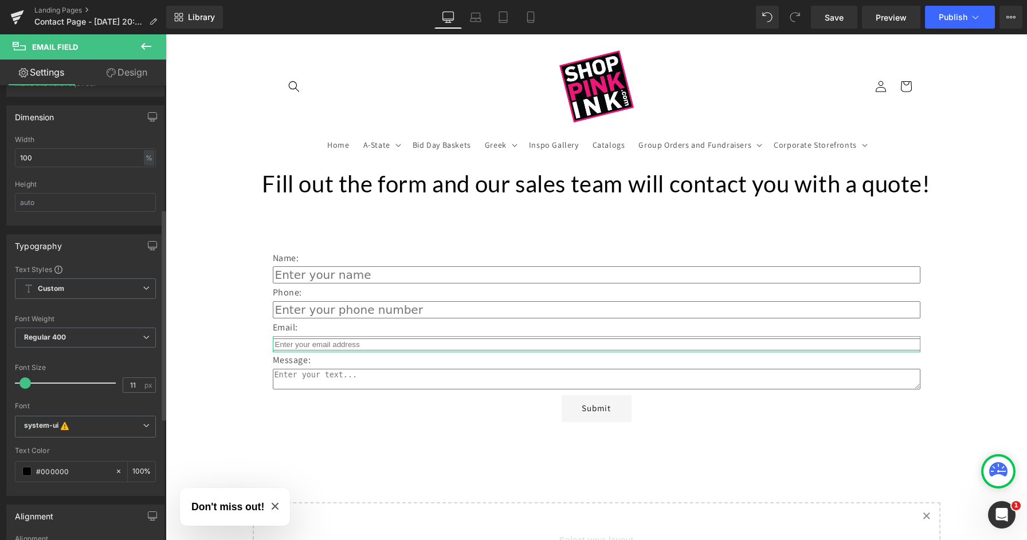
scroll to position [272, 0]
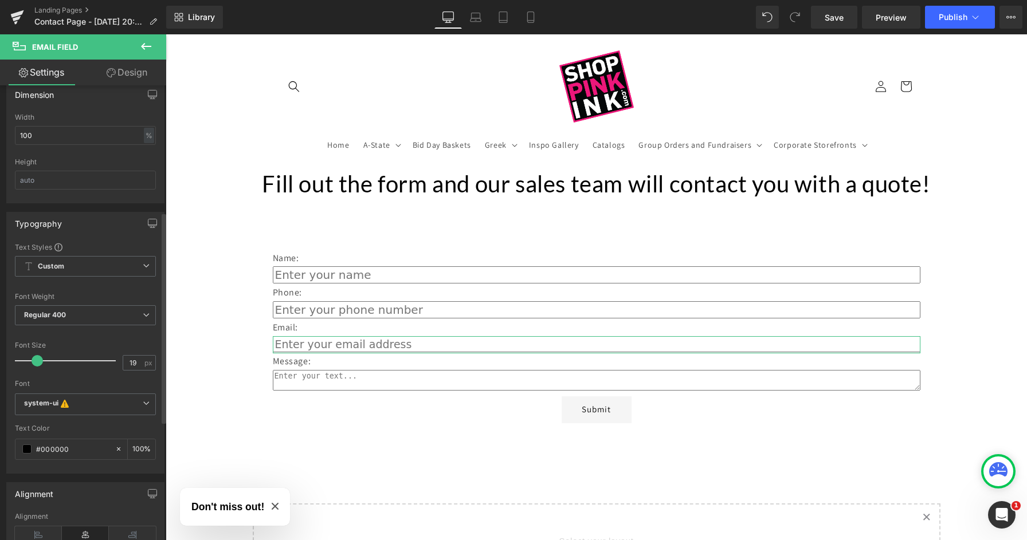
type input "20"
drag, startPoint x: 25, startPoint y: 362, endPoint x: 38, endPoint y: 362, distance: 12.6
click at [38, 362] on span at bounding box center [38, 360] width 11 height 11
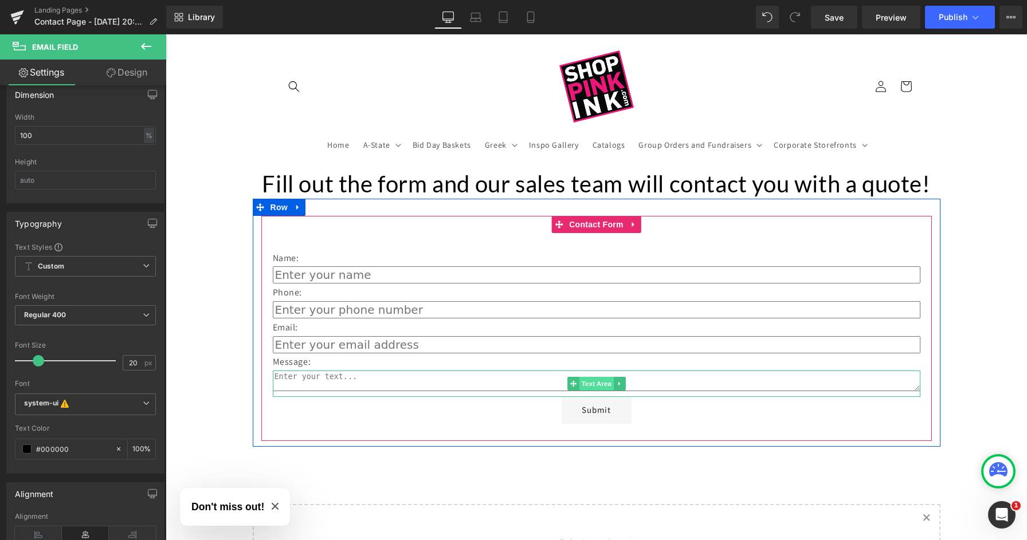
click at [600, 379] on span "Text Area" at bounding box center [596, 384] width 34 height 14
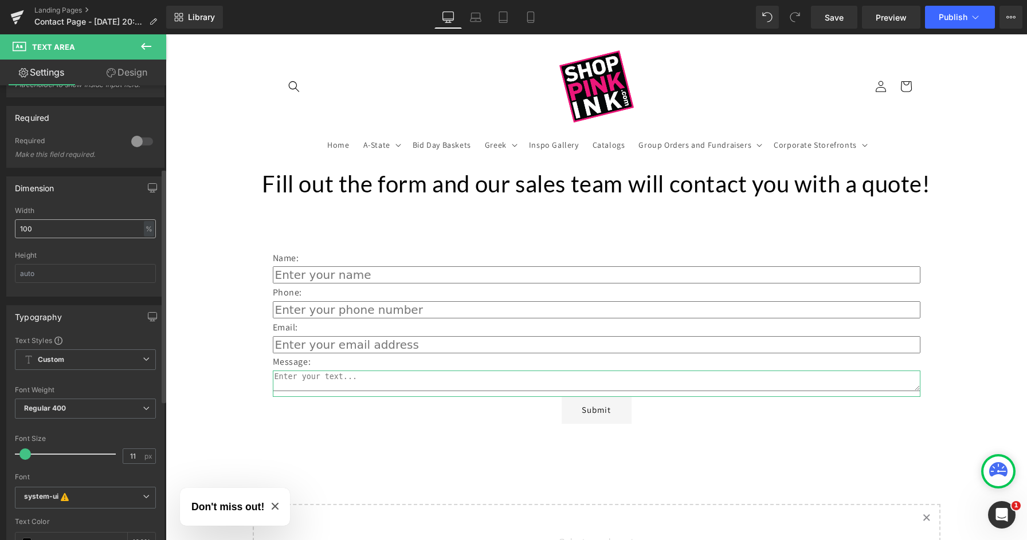
scroll to position [190, 0]
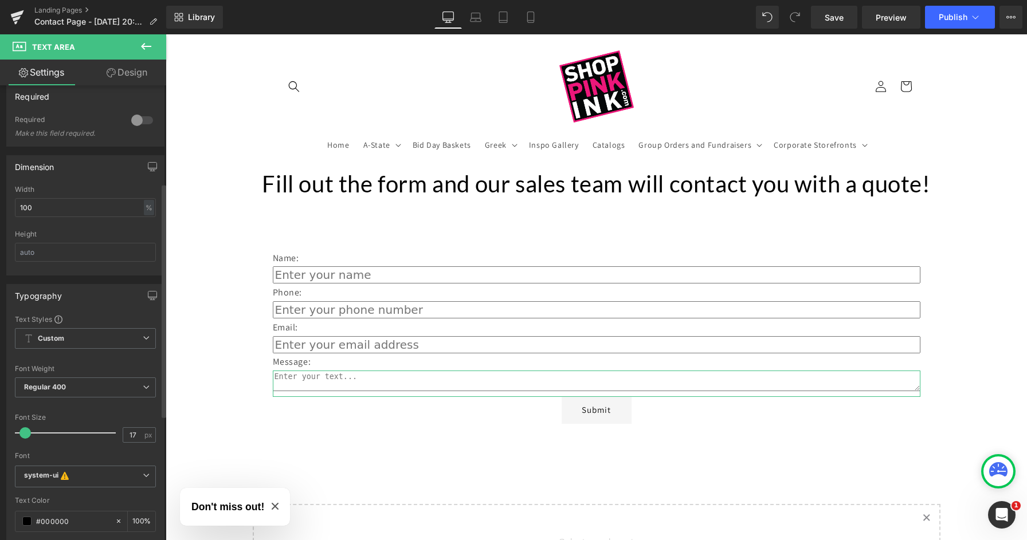
type input "20"
drag, startPoint x: 27, startPoint y: 434, endPoint x: 40, endPoint y: 434, distance: 12.6
click at [40, 434] on span at bounding box center [38, 432] width 11 height 11
click at [301, 455] on div "Fill out the form and our sales team will contact you with a quote! Heading Nam…" at bounding box center [596, 476] width 861 height 615
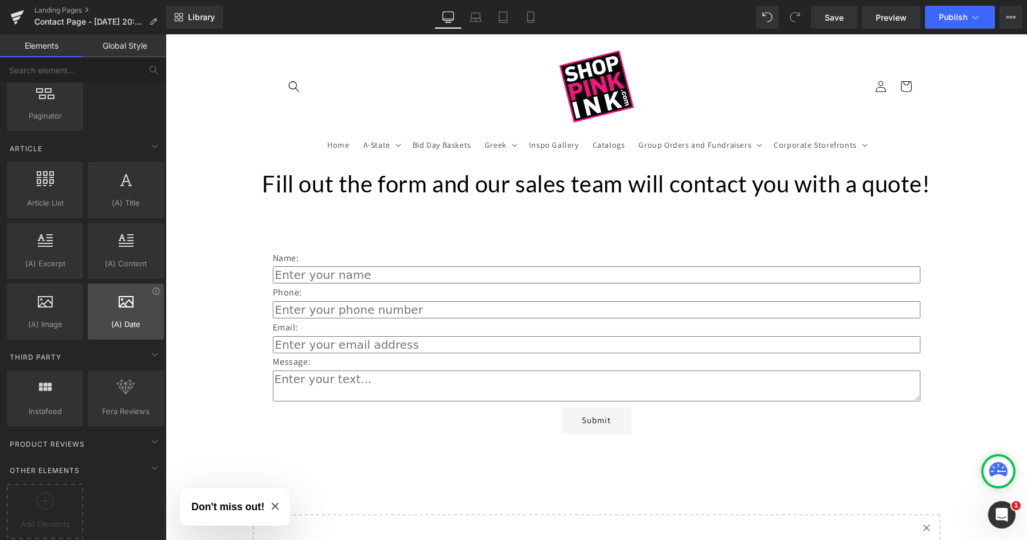
scroll to position [2009, 0]
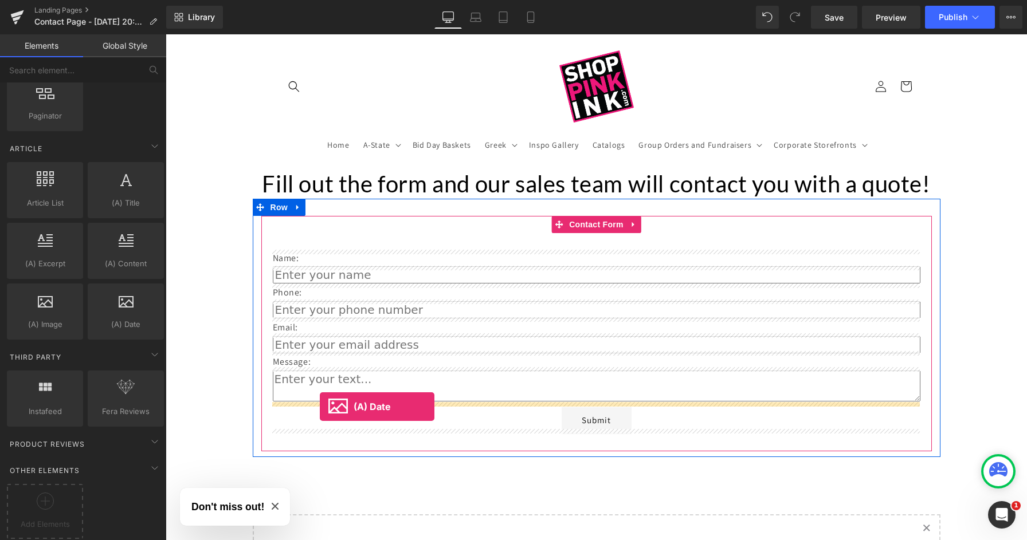
drag, startPoint x: 292, startPoint y: 335, endPoint x: 320, endPoint y: 407, distance: 77.5
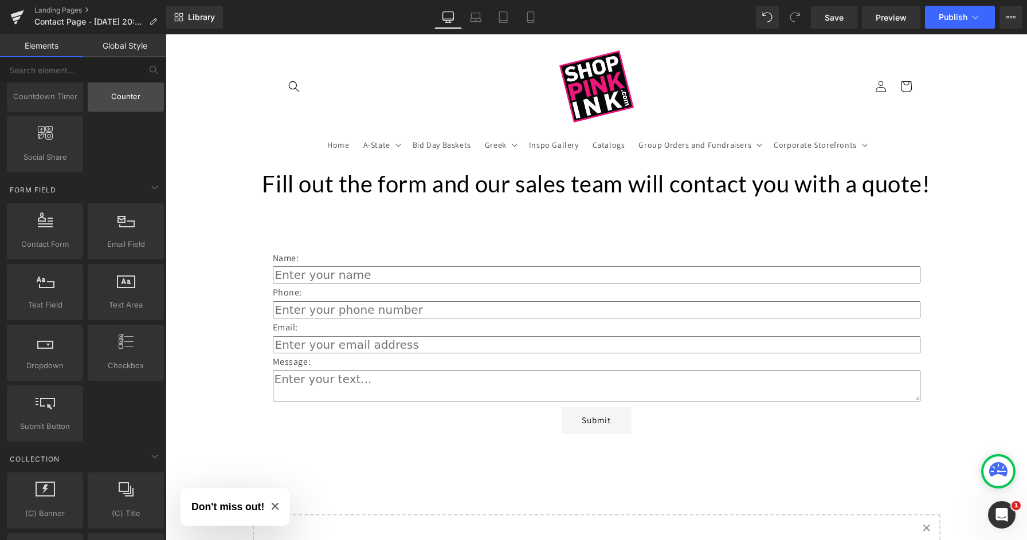
scroll to position [1510, 0]
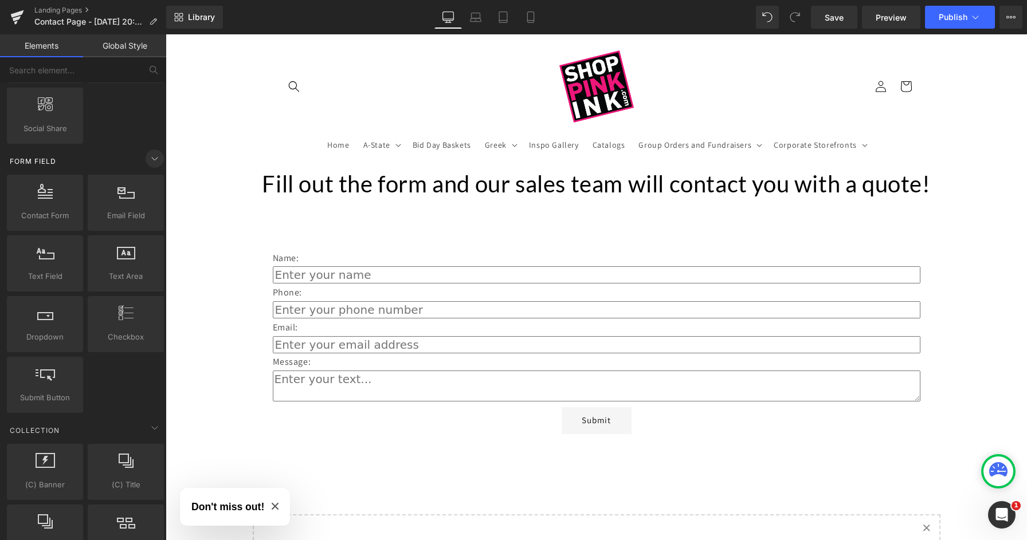
click at [153, 158] on icon at bounding box center [155, 159] width 6 height 3
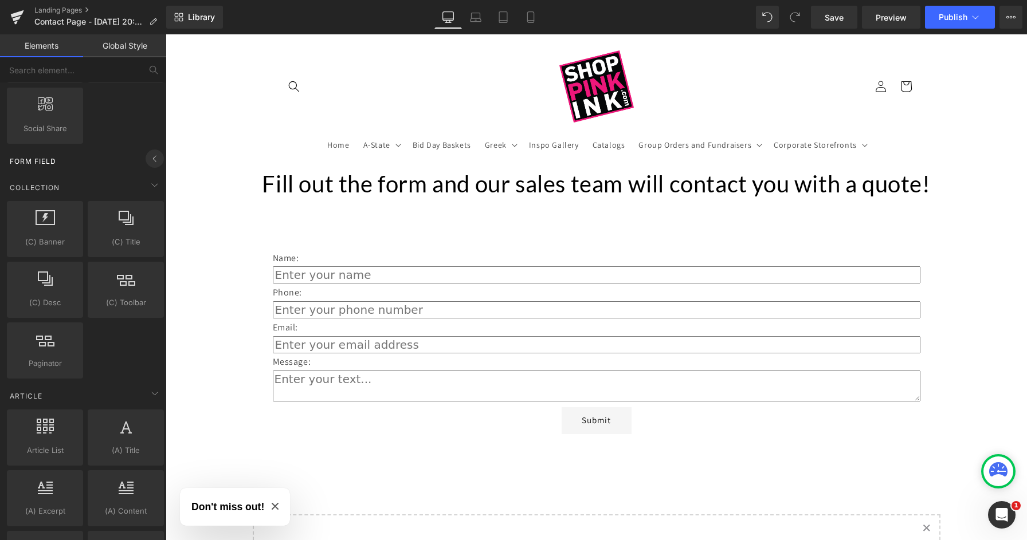
click at [153, 158] on icon at bounding box center [155, 159] width 14 height 14
